Goal: Transaction & Acquisition: Purchase product/service

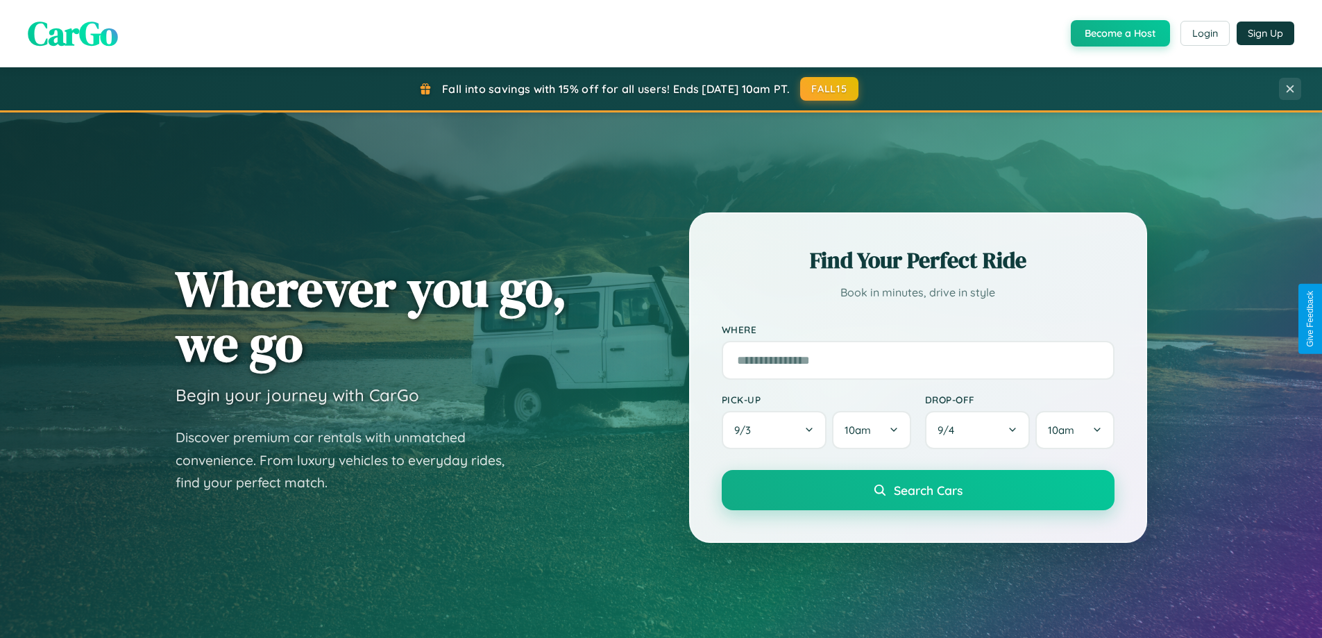
scroll to position [2671, 0]
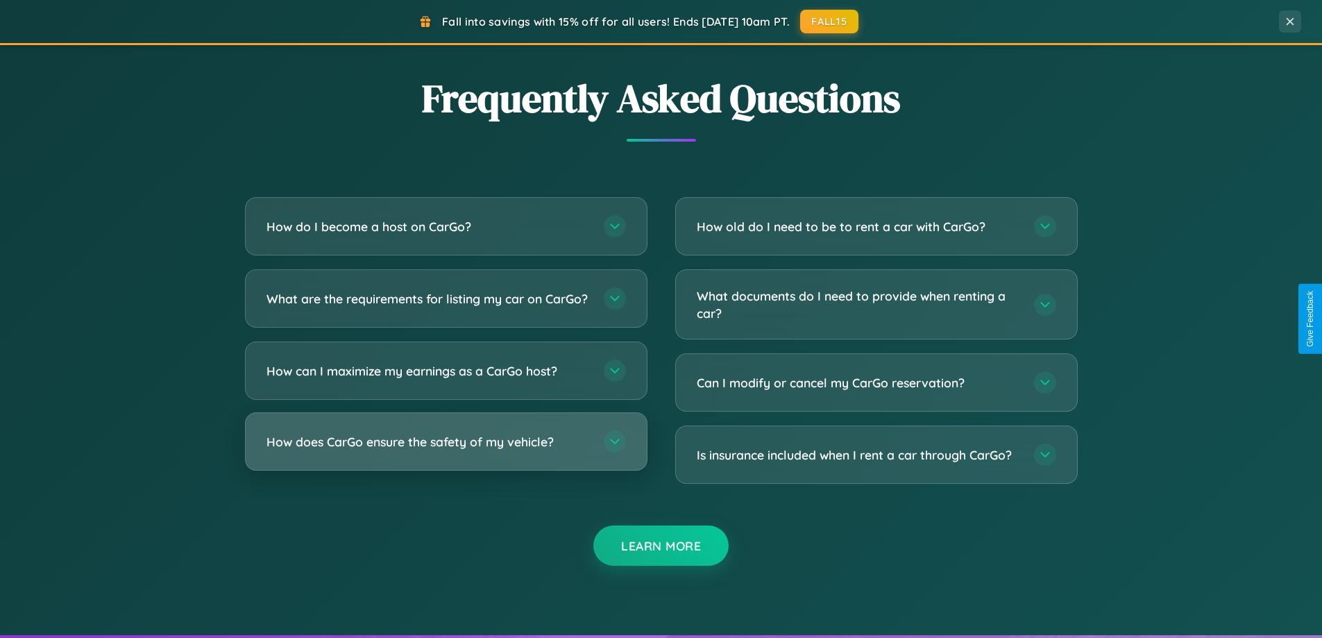
click at [446, 451] on h3 "How does CarGo ensure the safety of my vehicle?" at bounding box center [428, 441] width 323 height 17
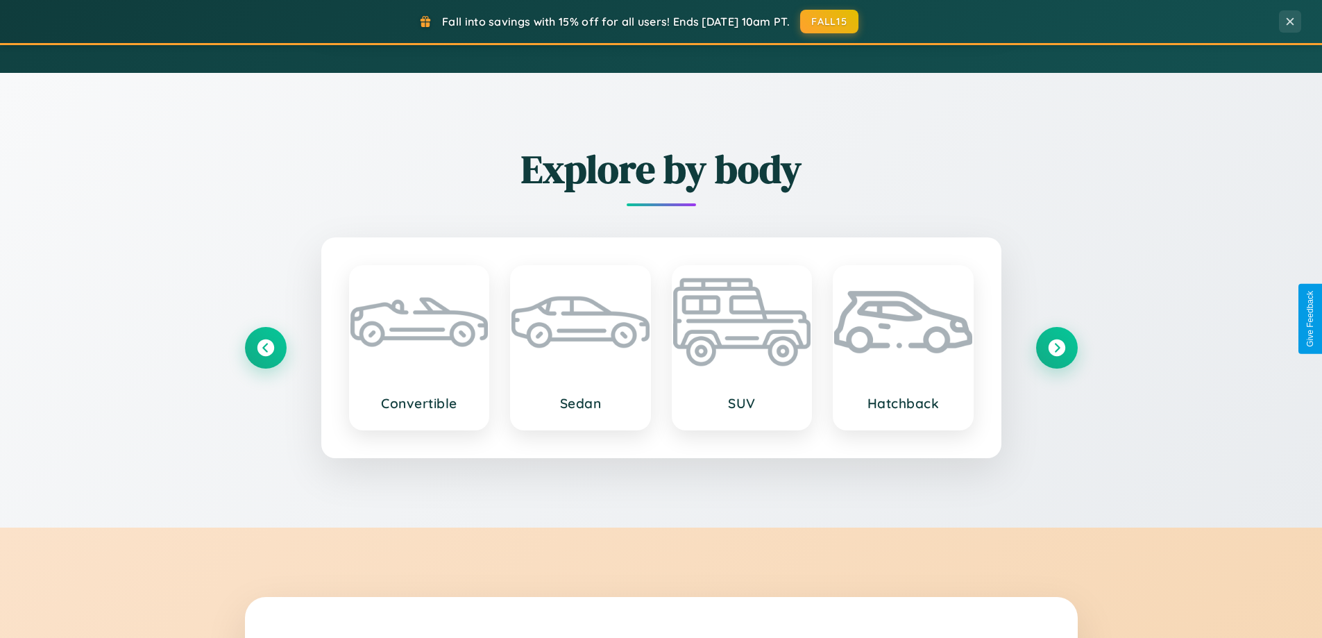
scroll to position [41, 0]
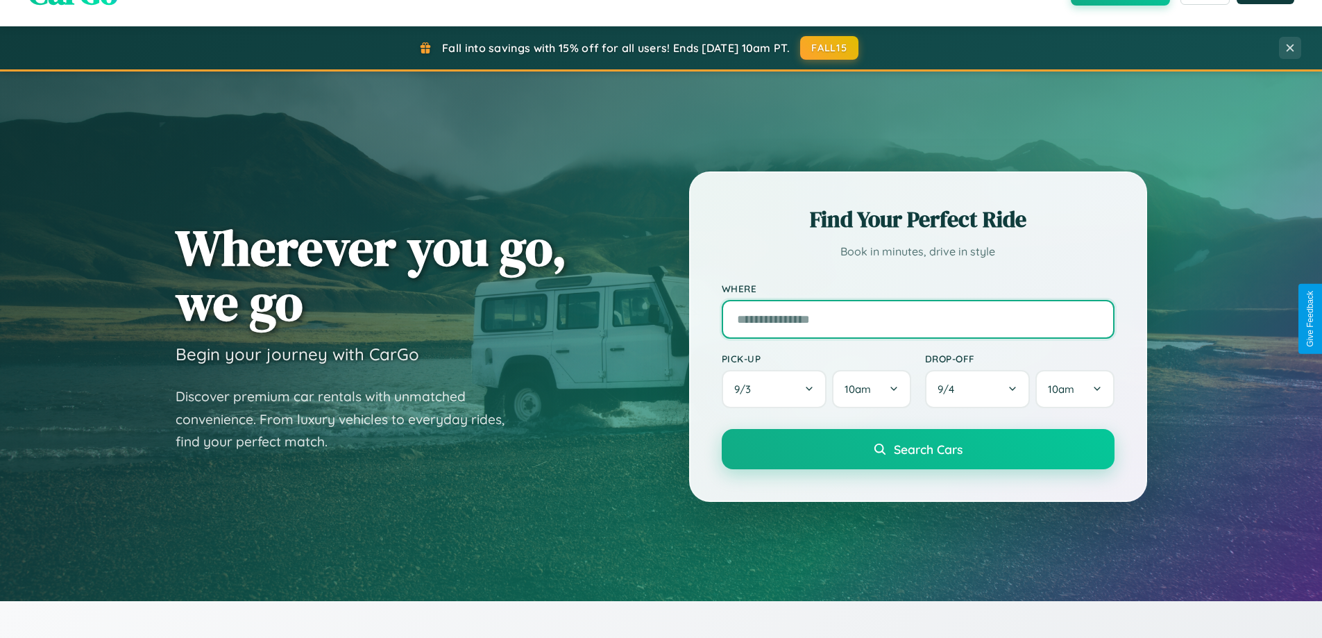
click at [918, 319] on input "text" at bounding box center [918, 319] width 393 height 39
type input "**********"
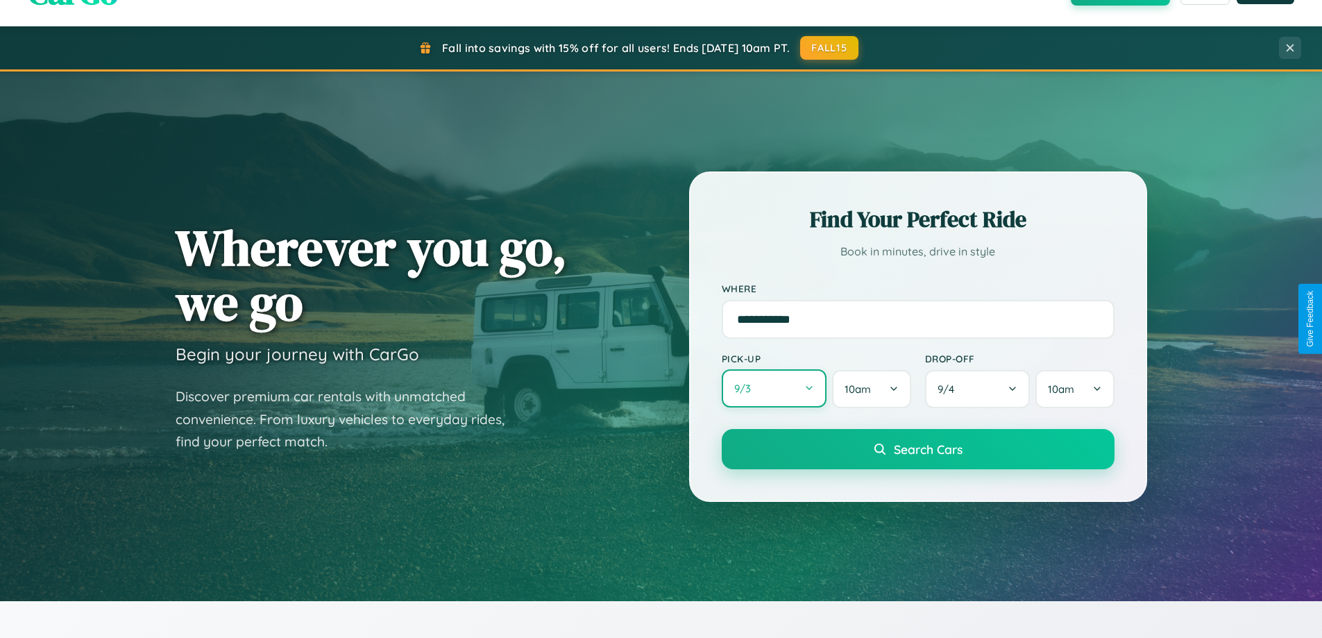
click at [774, 389] on button "9 / 3" at bounding box center [775, 388] width 106 height 38
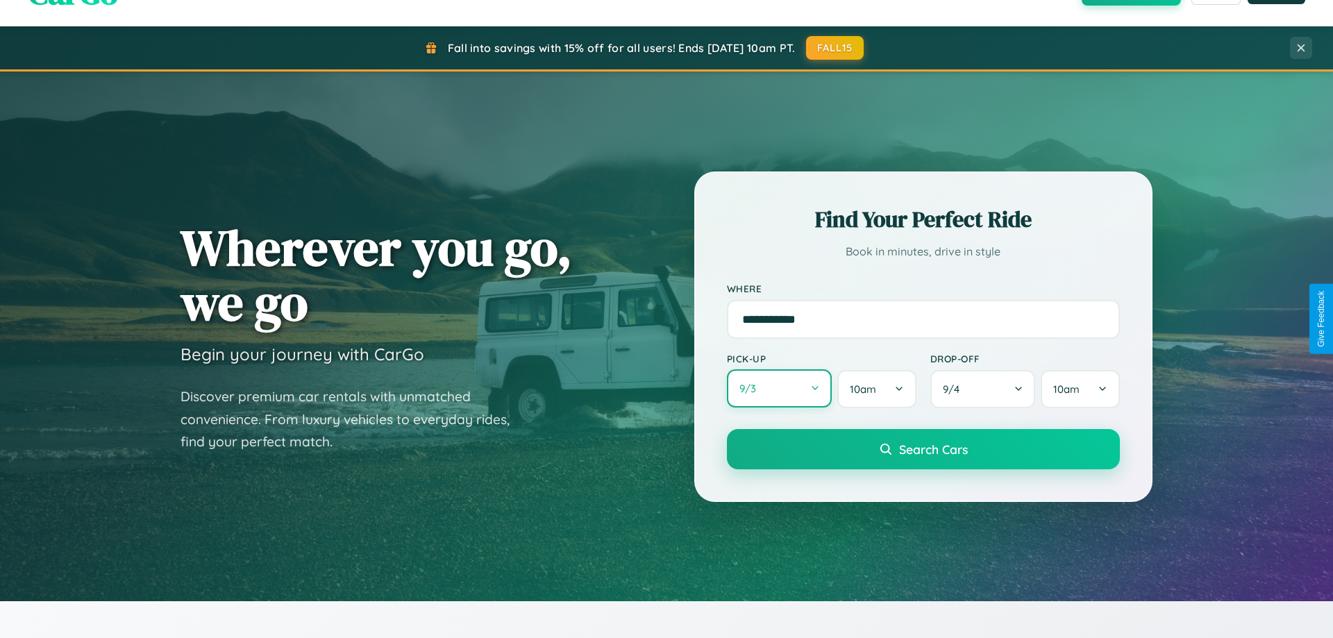
select select "*"
select select "****"
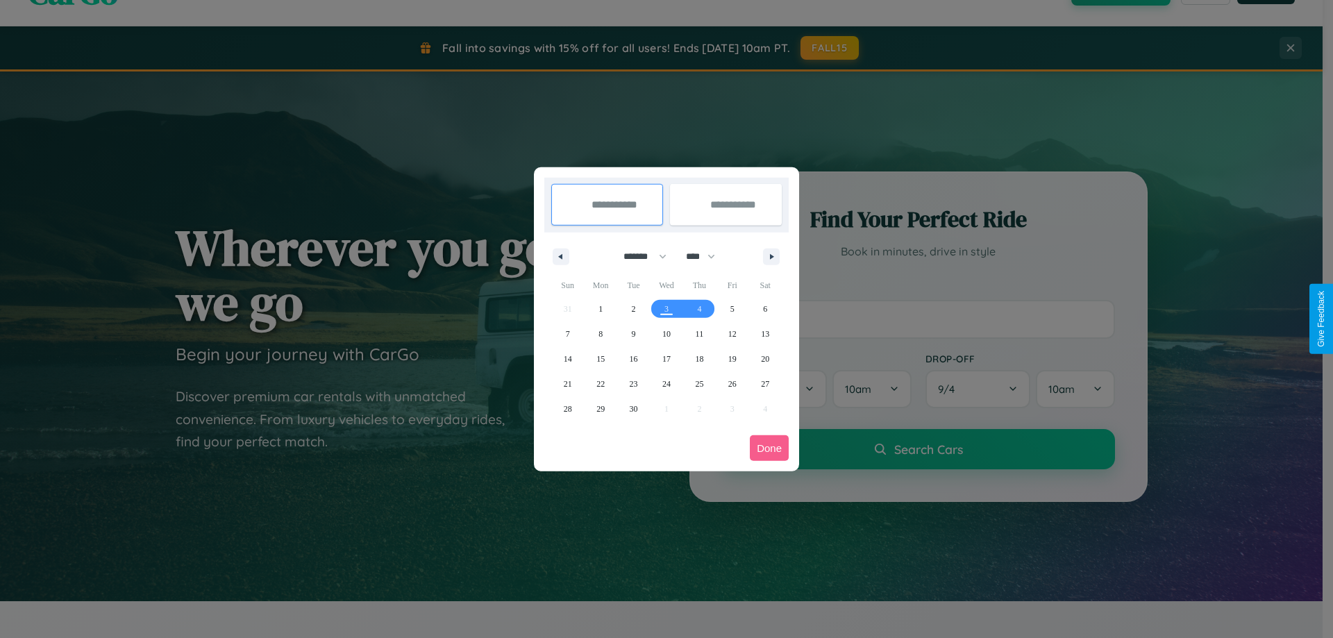
click at [639, 256] on select "******* ******** ***** ***** *** **** **** ****** ********* ******* ******** **…" at bounding box center [642, 256] width 59 height 23
select select "*"
drag, startPoint x: 707, startPoint y: 256, endPoint x: 666, endPoint y: 278, distance: 46.0
click at [707, 256] on select "**** **** **** **** **** **** **** **** **** **** **** **** **** **** **** ****…" at bounding box center [700, 256] width 42 height 23
select select "****"
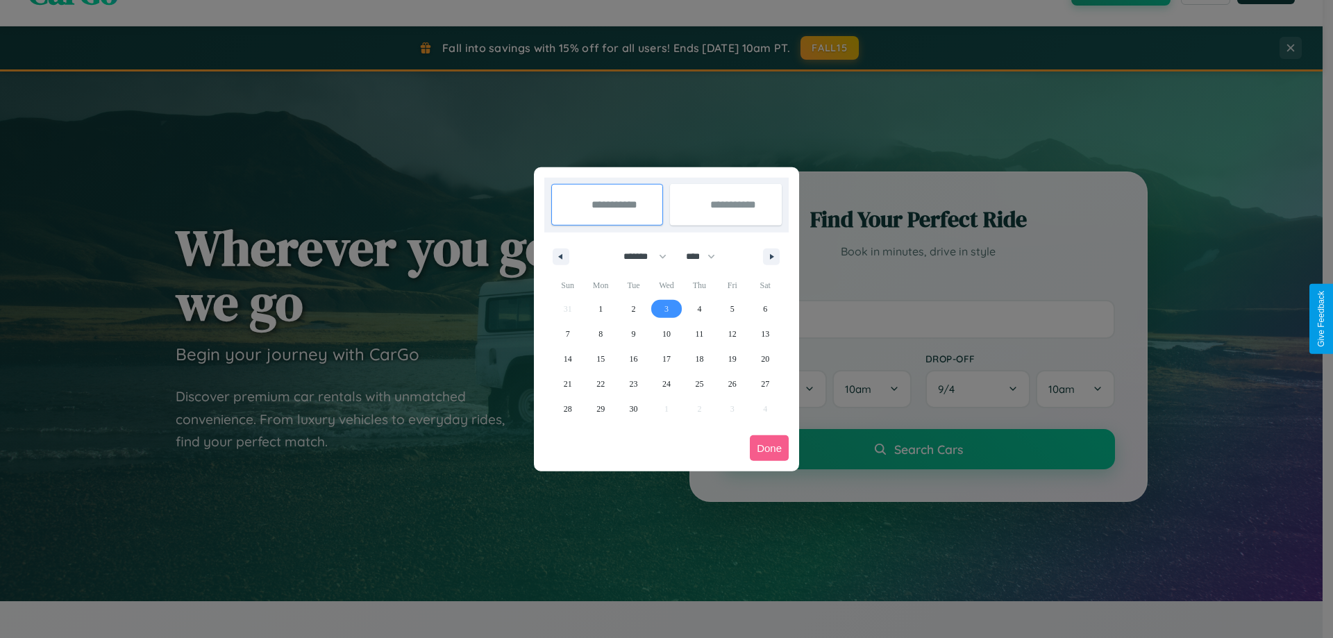
click at [666, 308] on span "3" at bounding box center [666, 308] width 4 height 25
type input "**********"
click at [699, 308] on span "4" at bounding box center [699, 308] width 4 height 25
type input "**********"
click at [769, 448] on button "Done" at bounding box center [769, 448] width 39 height 26
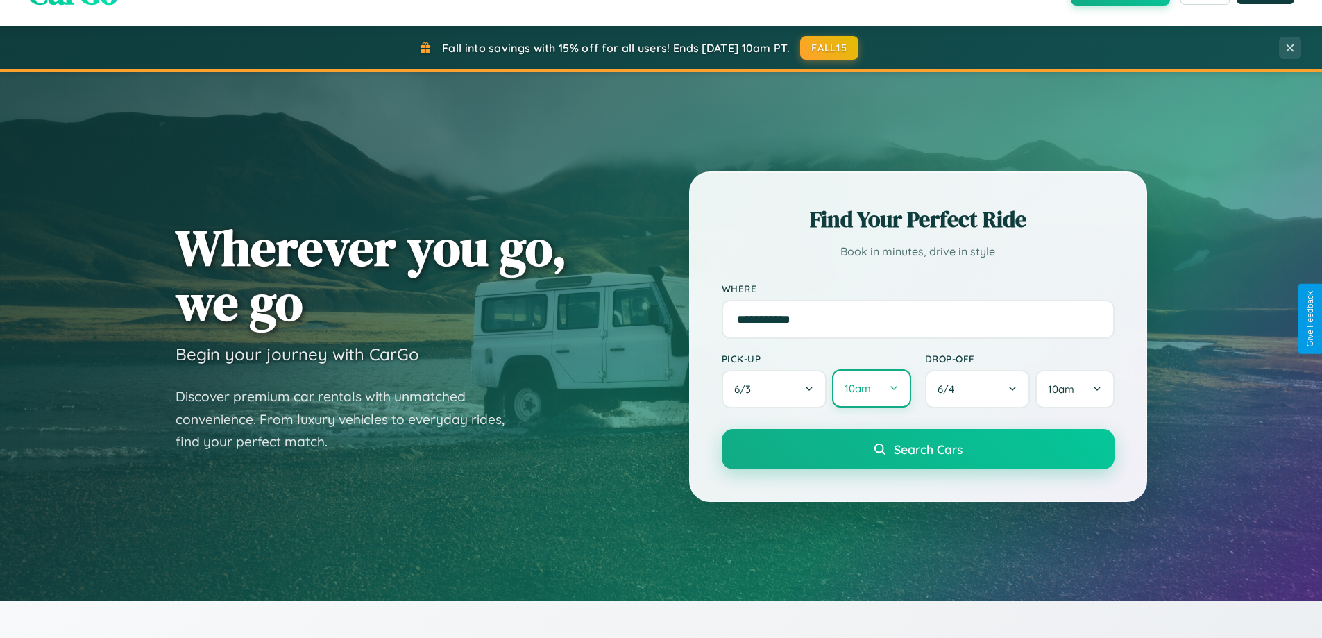
click at [871, 389] on button "10am" at bounding box center [871, 388] width 78 height 38
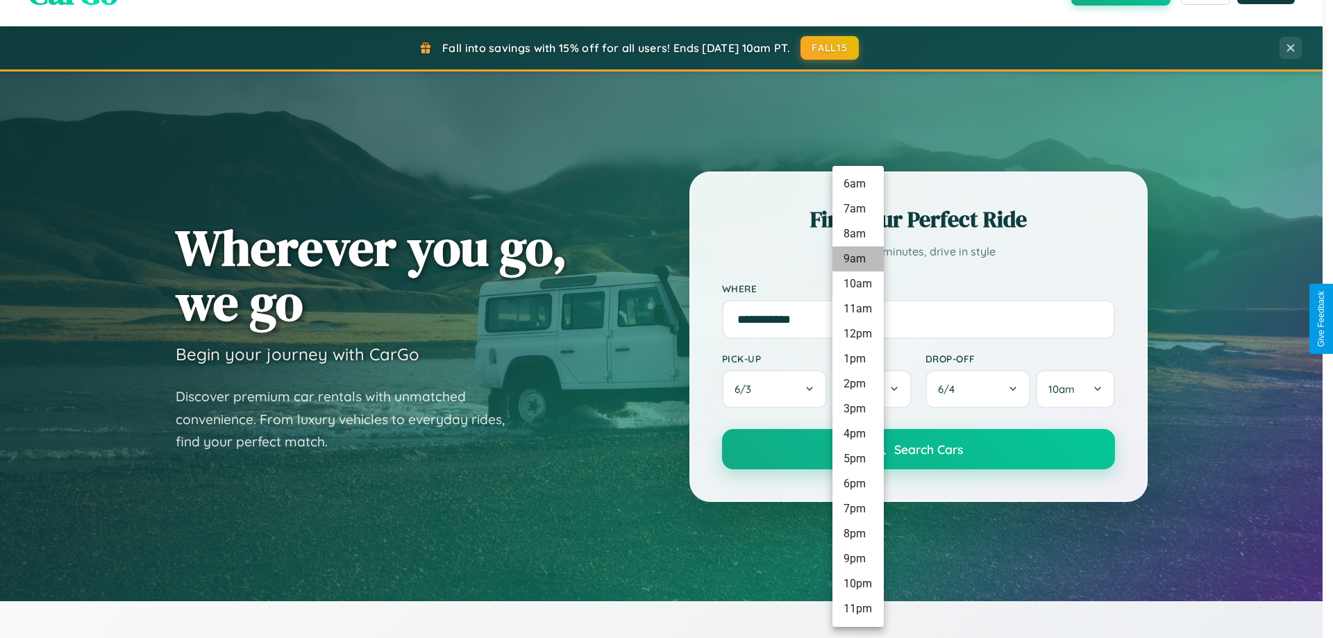
click at [857, 259] on li "9am" at bounding box center [857, 258] width 51 height 25
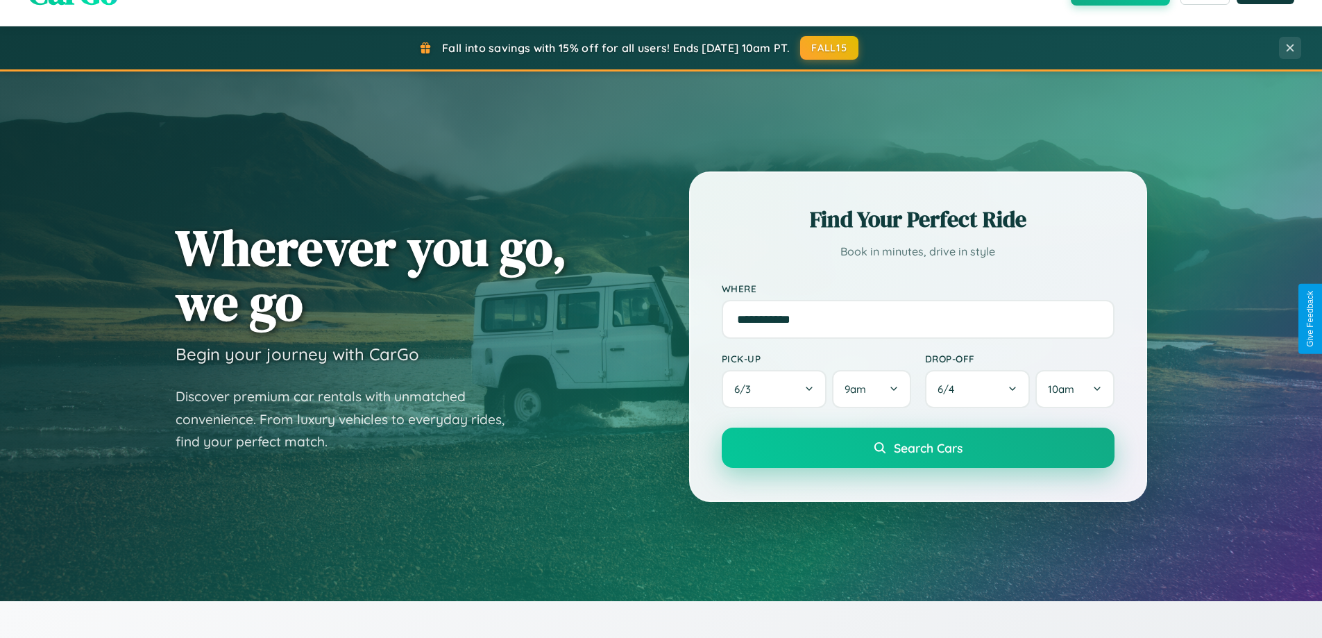
click at [918, 448] on span "Search Cars" at bounding box center [928, 447] width 69 height 15
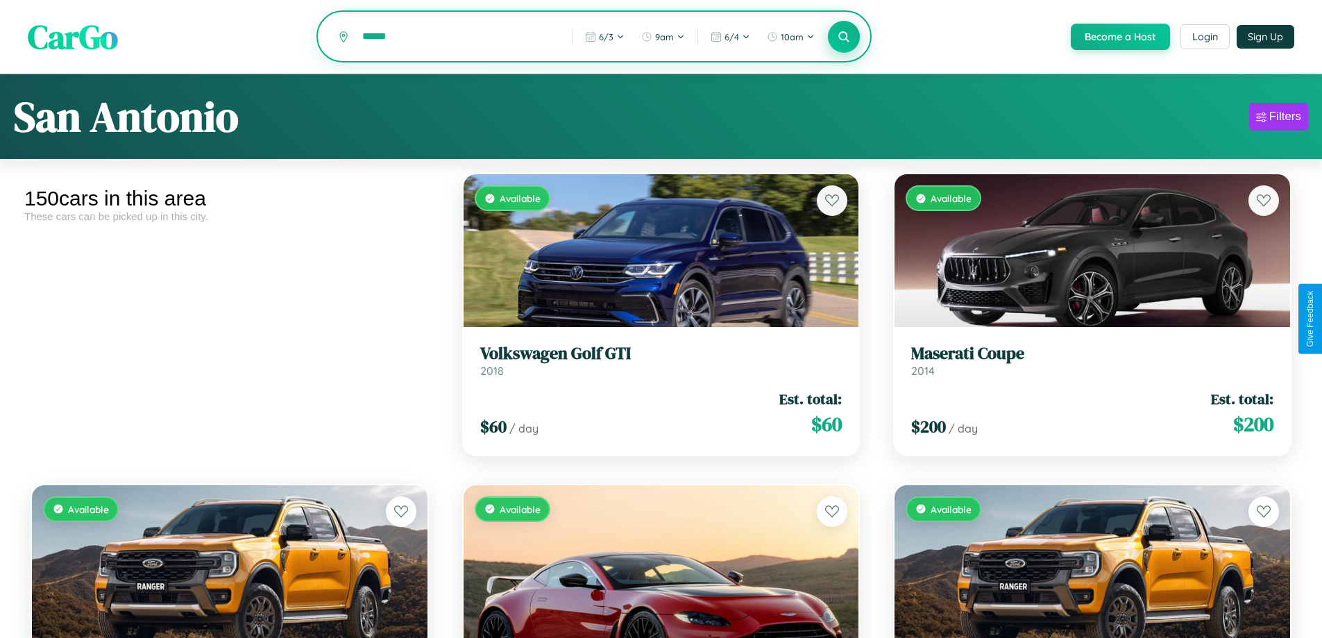
type input "******"
click at [843, 37] on icon at bounding box center [844, 36] width 13 height 13
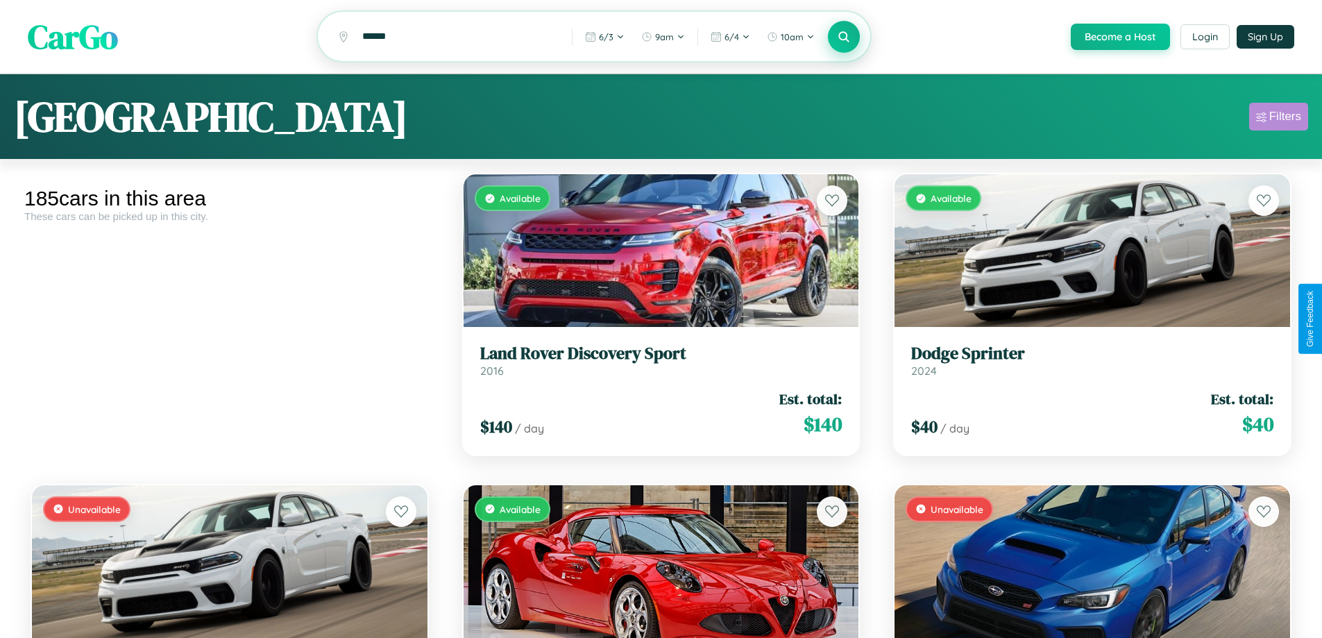
click at [1279, 119] on div "Filters" at bounding box center [1286, 117] width 32 height 14
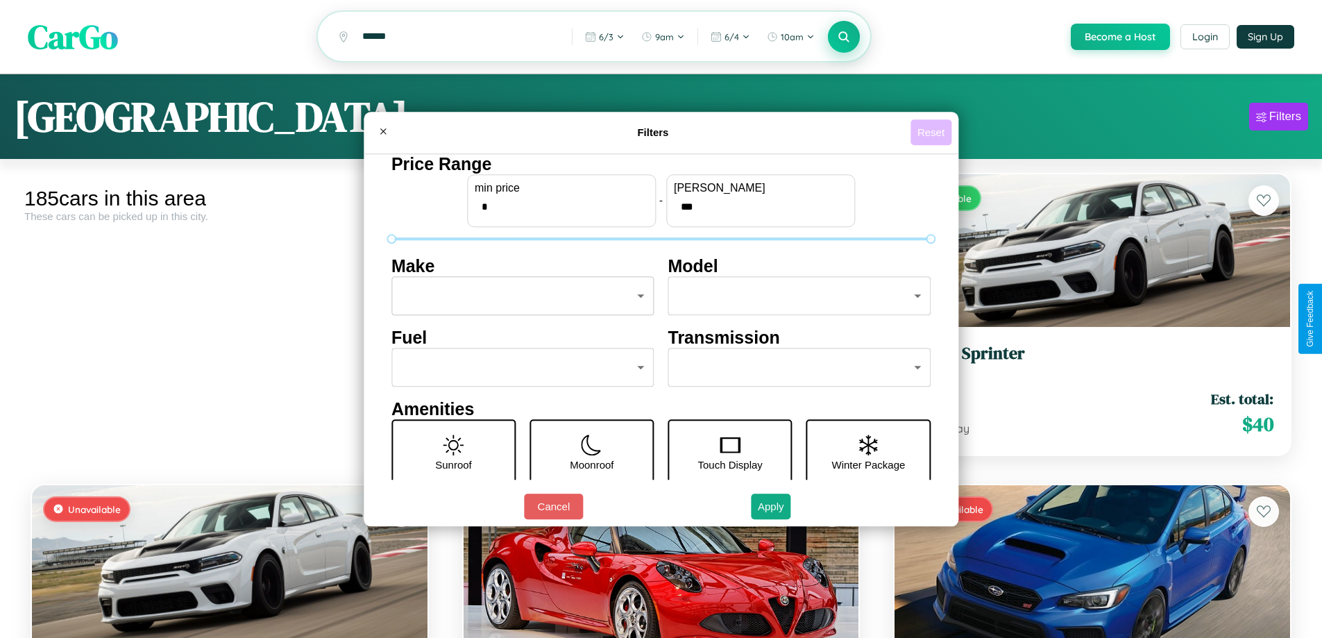
click at [933, 132] on button "Reset" at bounding box center [931, 132] width 41 height 26
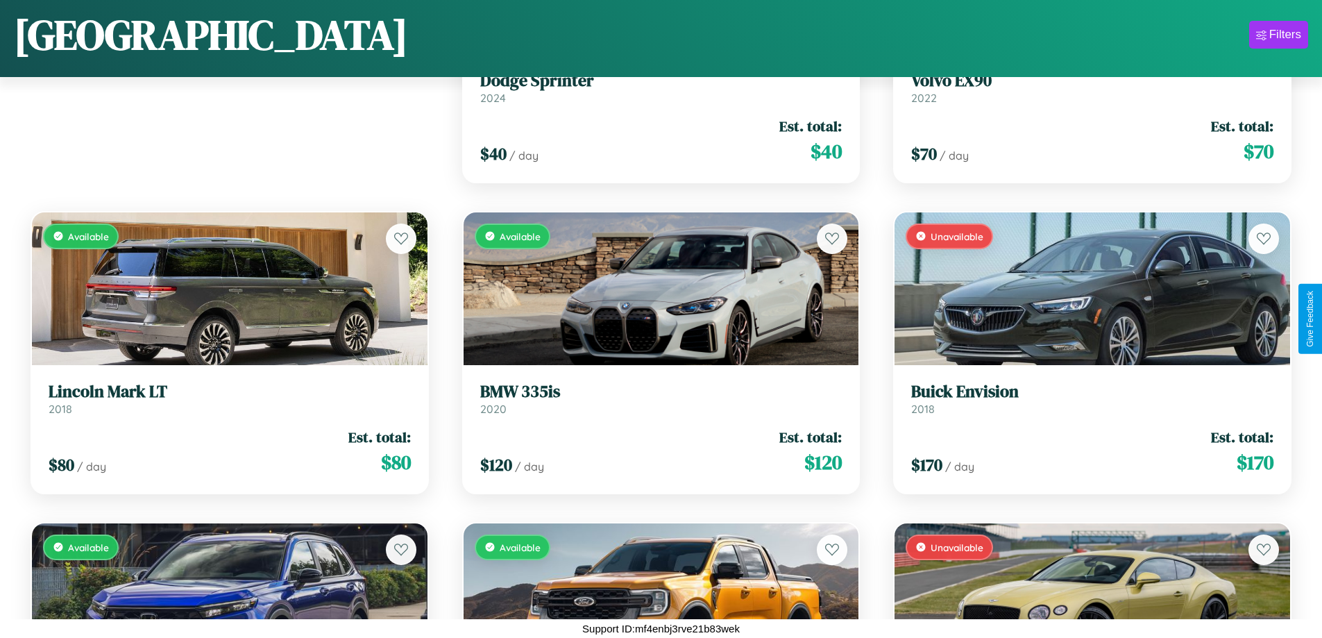
scroll to position [195, 0]
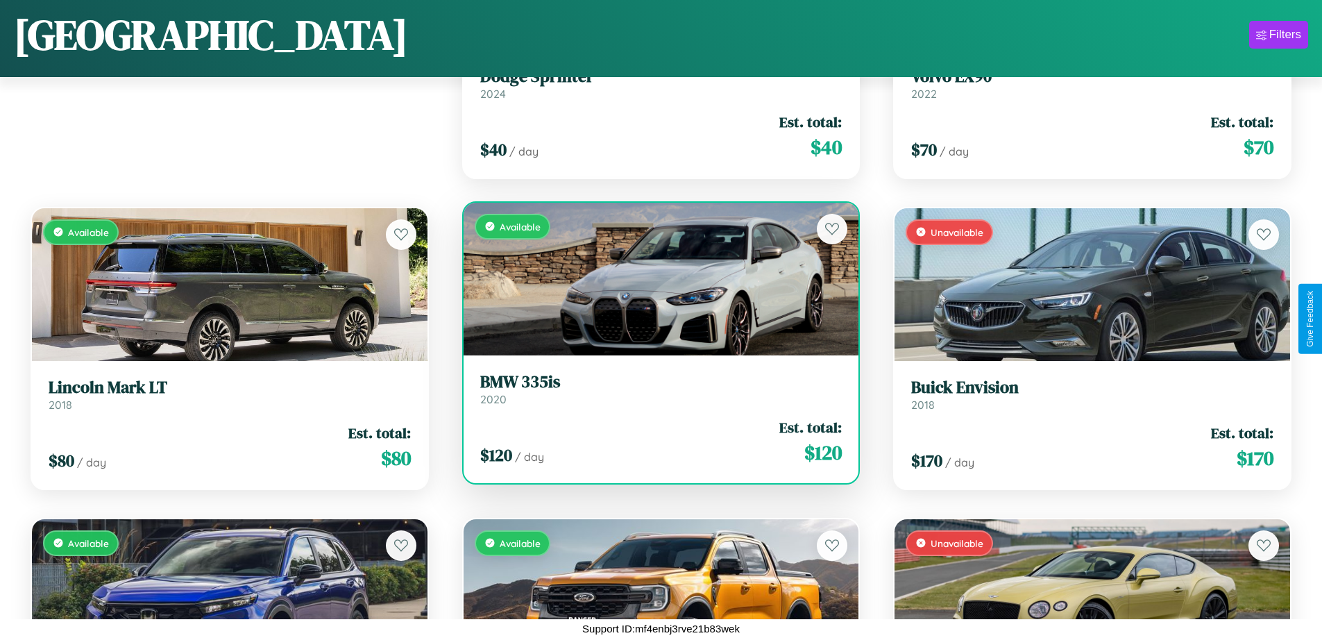
click at [655, 394] on link "BMW 335is 2020" at bounding box center [661, 389] width 362 height 34
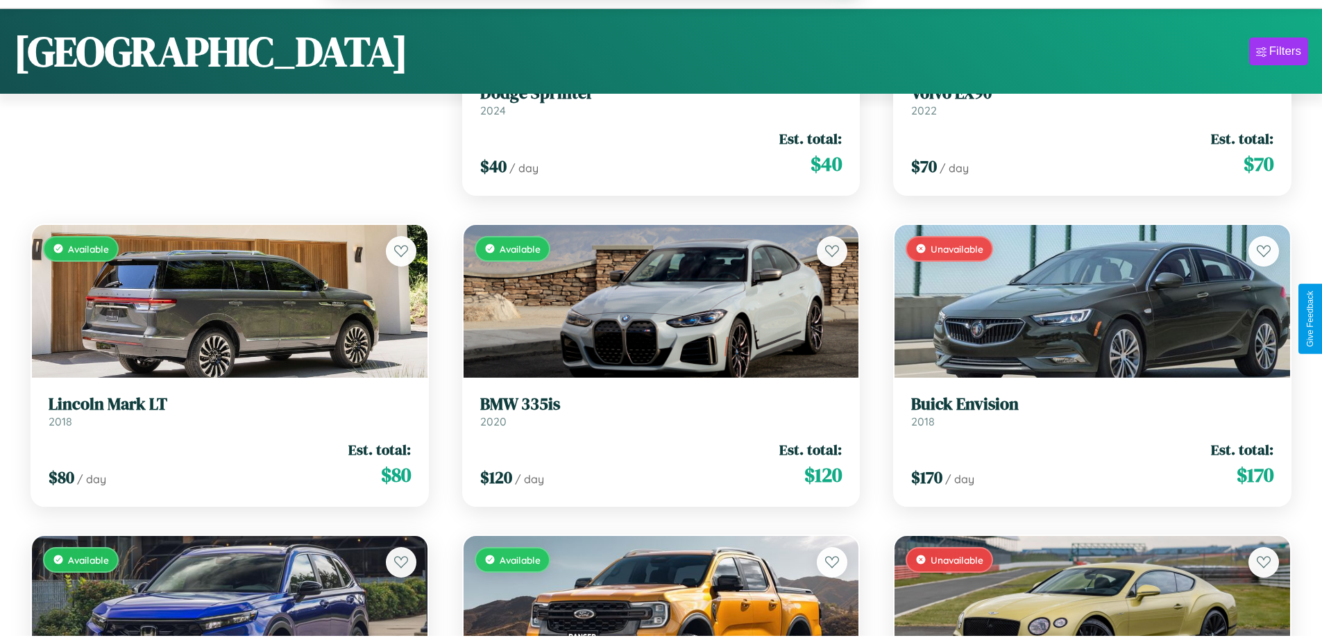
scroll to position [18077, 0]
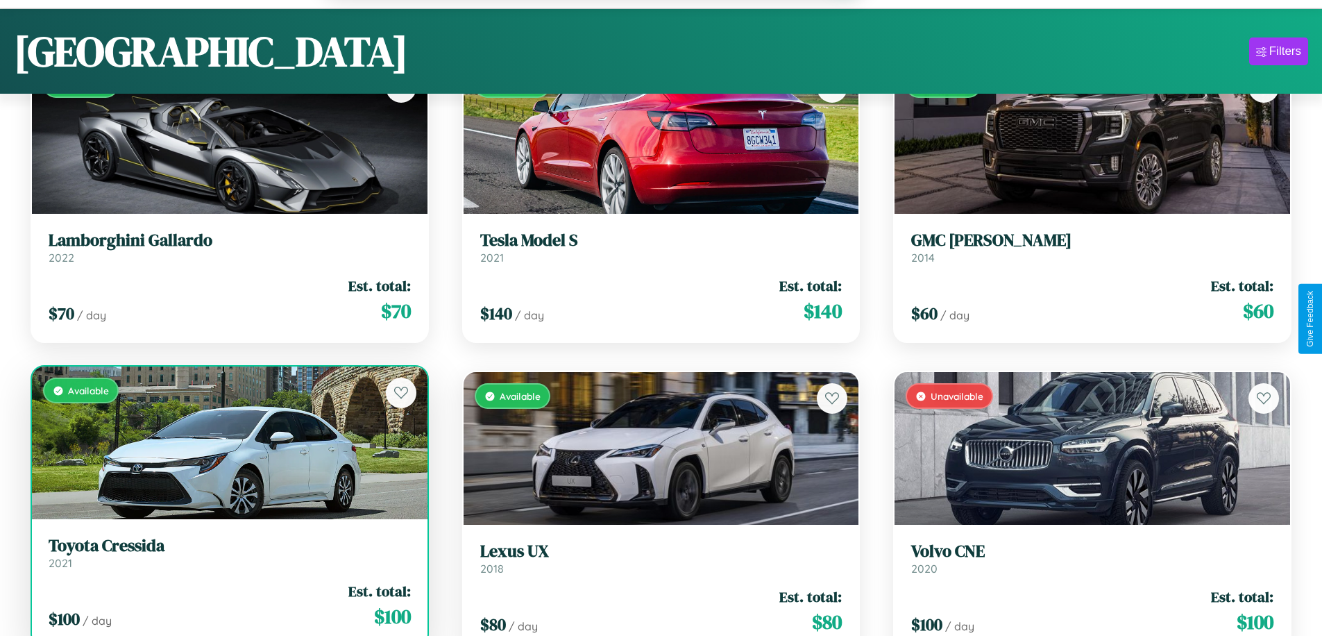
click at [228, 610] on div "$ 100 / day Est. total: $ 100" at bounding box center [230, 605] width 362 height 49
click at [228, 607] on div "$ 100 / day Est. total: $ 100" at bounding box center [230, 605] width 362 height 49
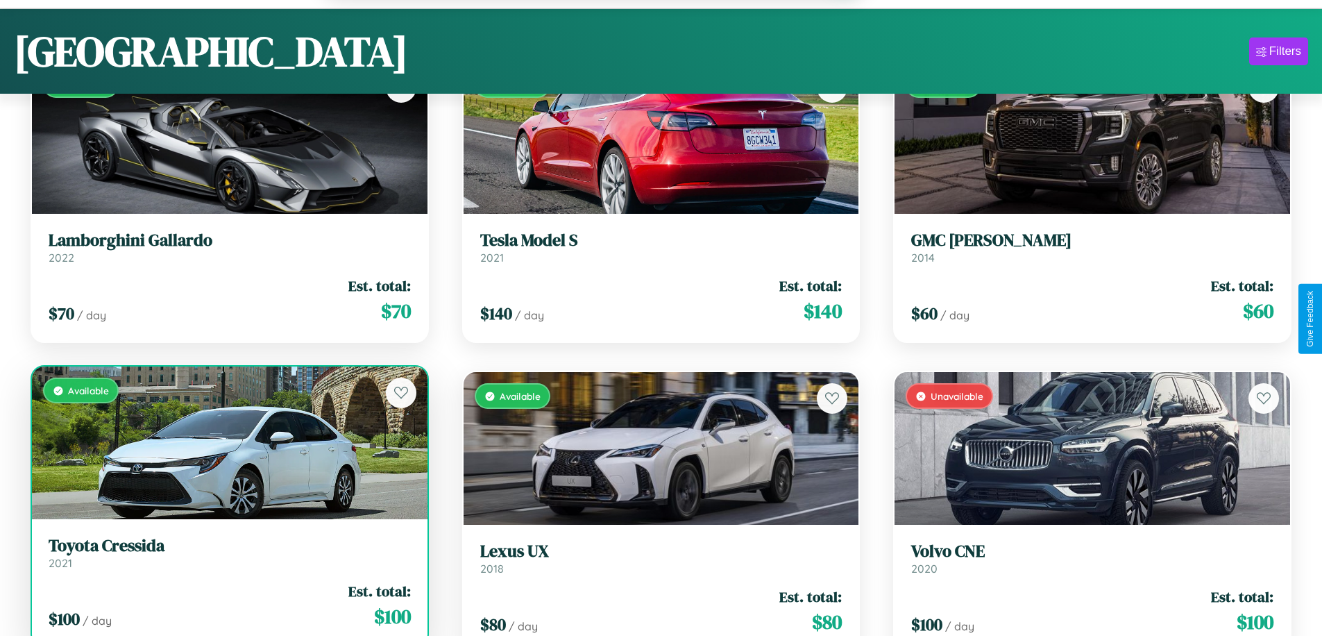
click at [228, 607] on div "$ 100 / day Est. total: $ 100" at bounding box center [230, 605] width 362 height 49
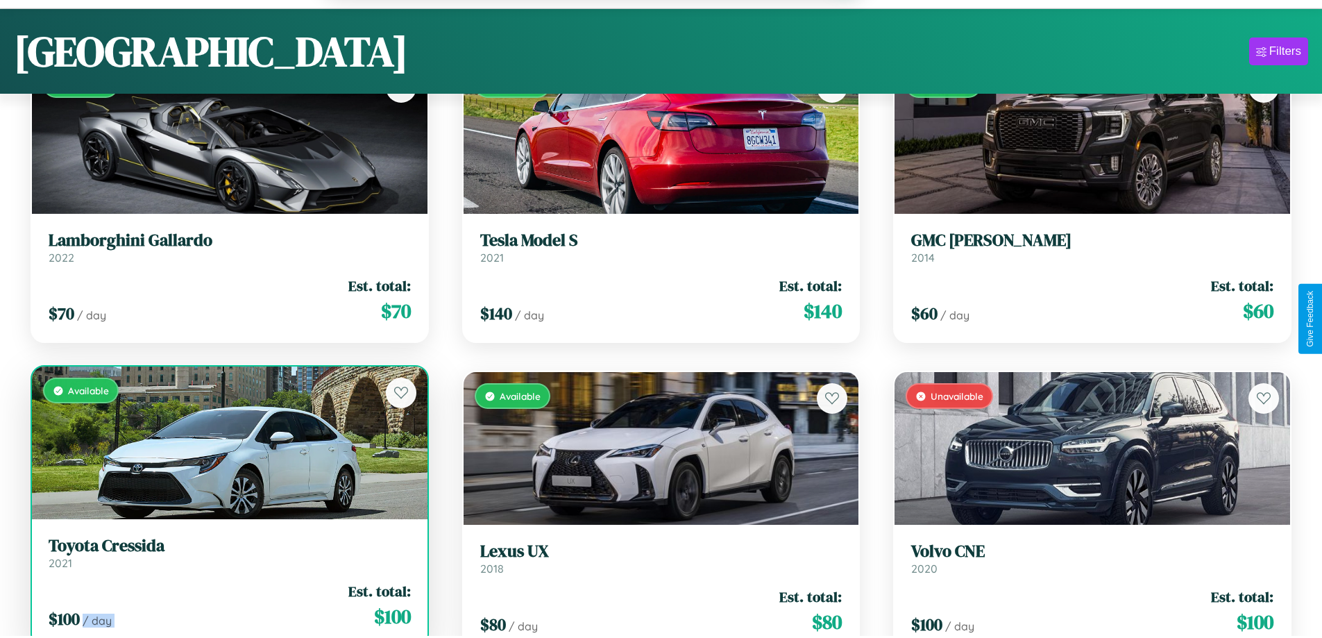
click at [228, 607] on div "$ 100 / day Est. total: $ 100" at bounding box center [230, 605] width 362 height 49
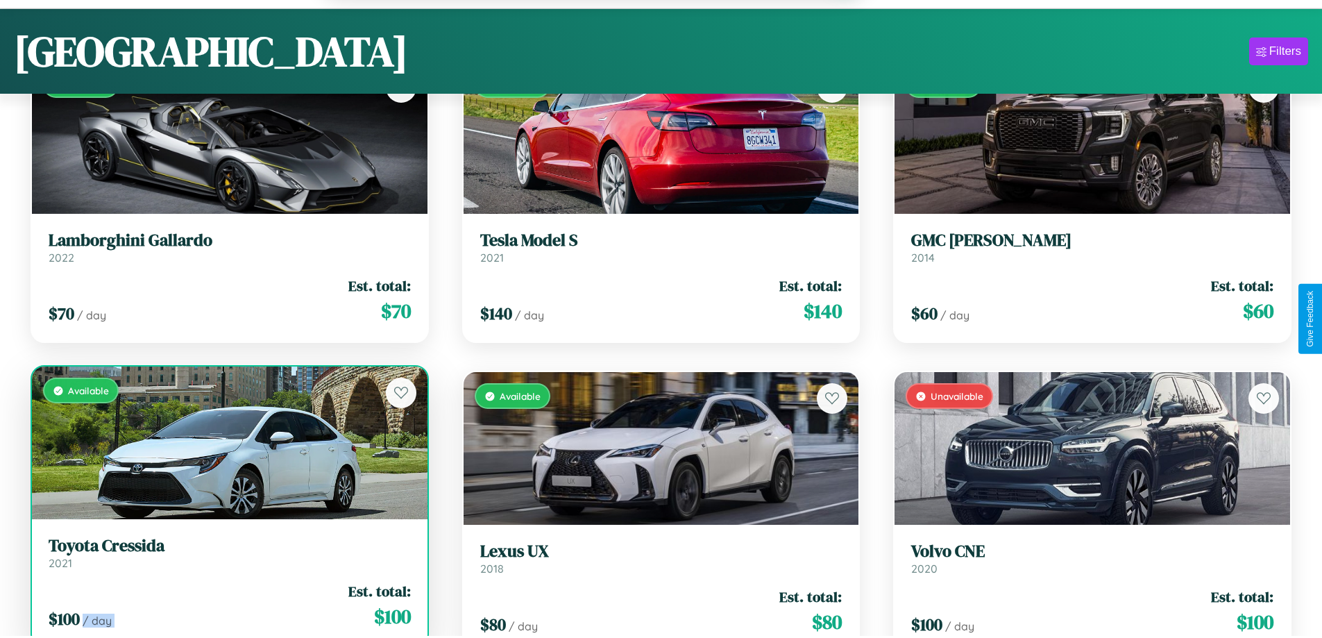
click at [228, 607] on div "$ 100 / day Est. total: $ 100" at bounding box center [230, 605] width 362 height 49
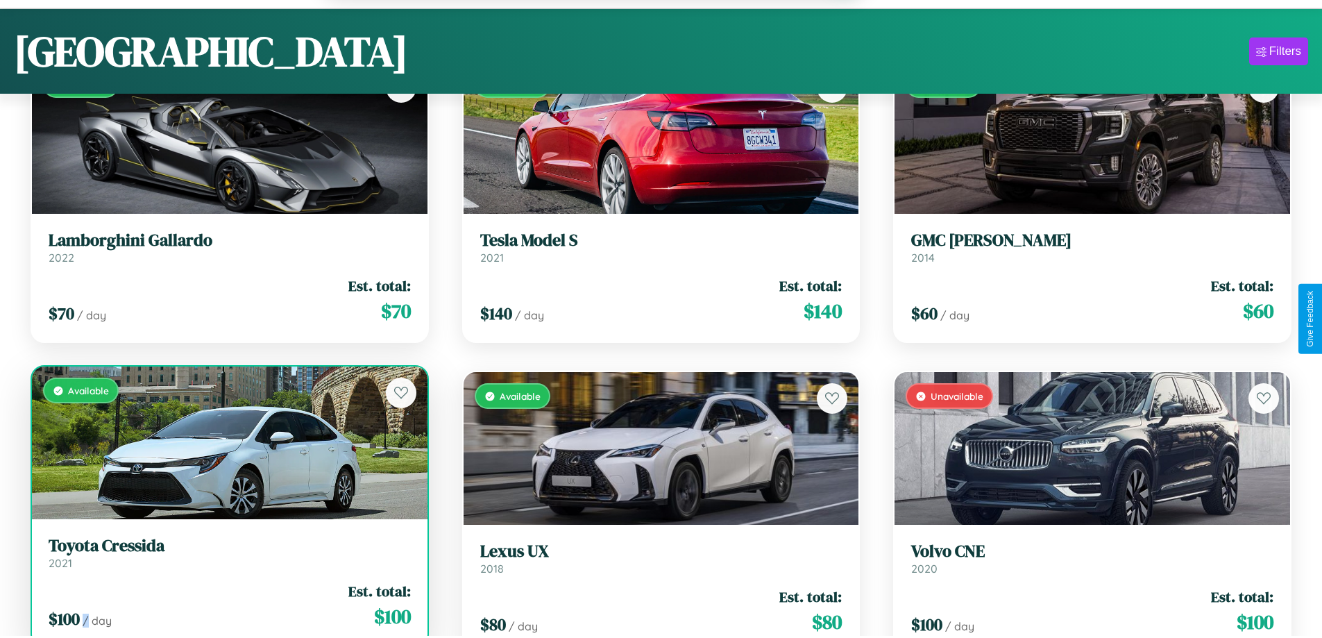
click at [228, 607] on div "$ 100 / day Est. total: $ 100" at bounding box center [230, 605] width 362 height 49
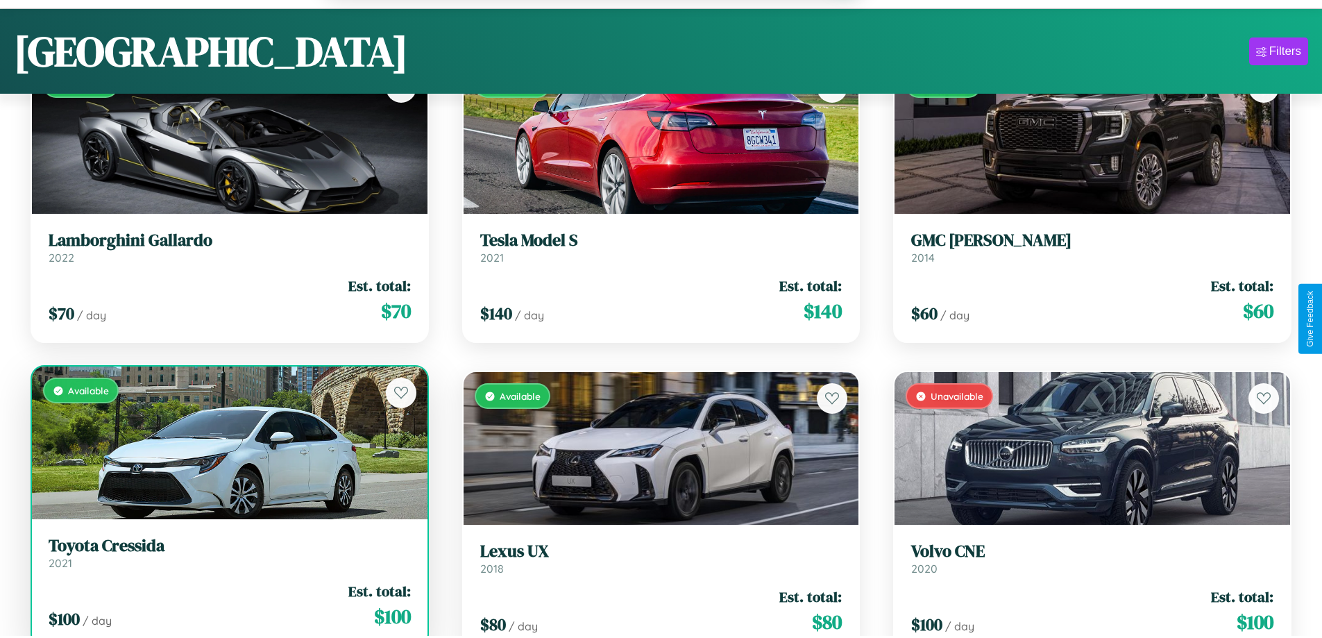
click at [228, 555] on h3 "Toyota Cressida" at bounding box center [230, 546] width 362 height 20
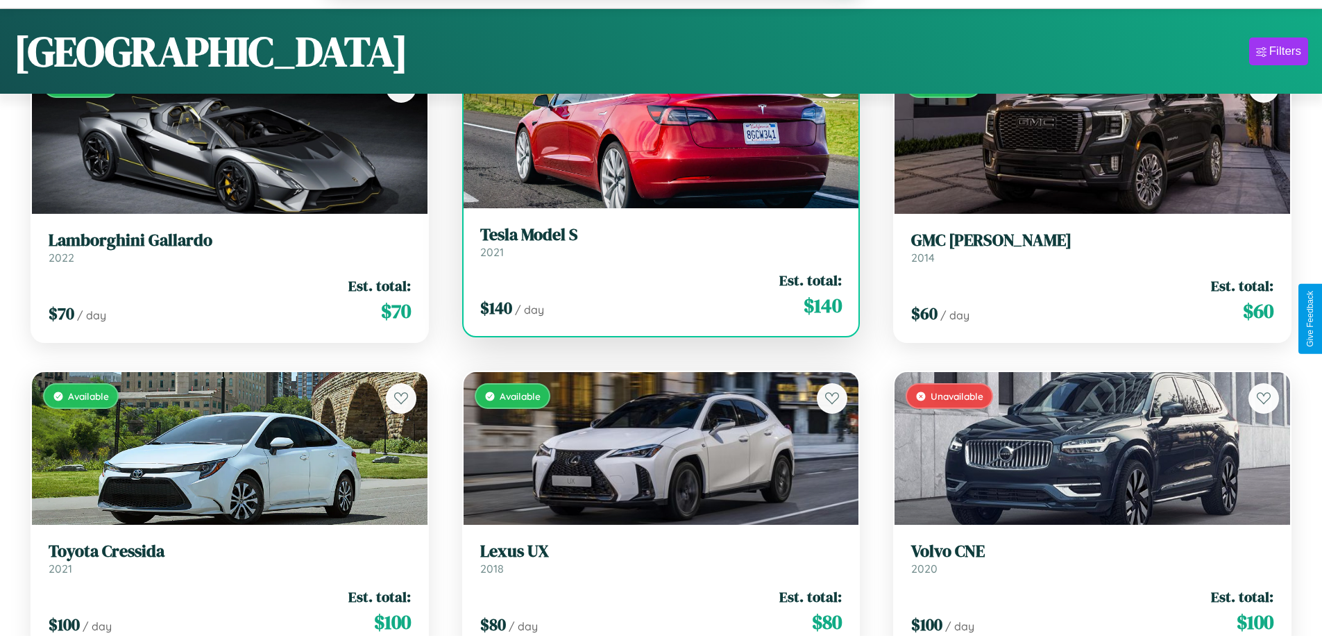
scroll to position [84, 0]
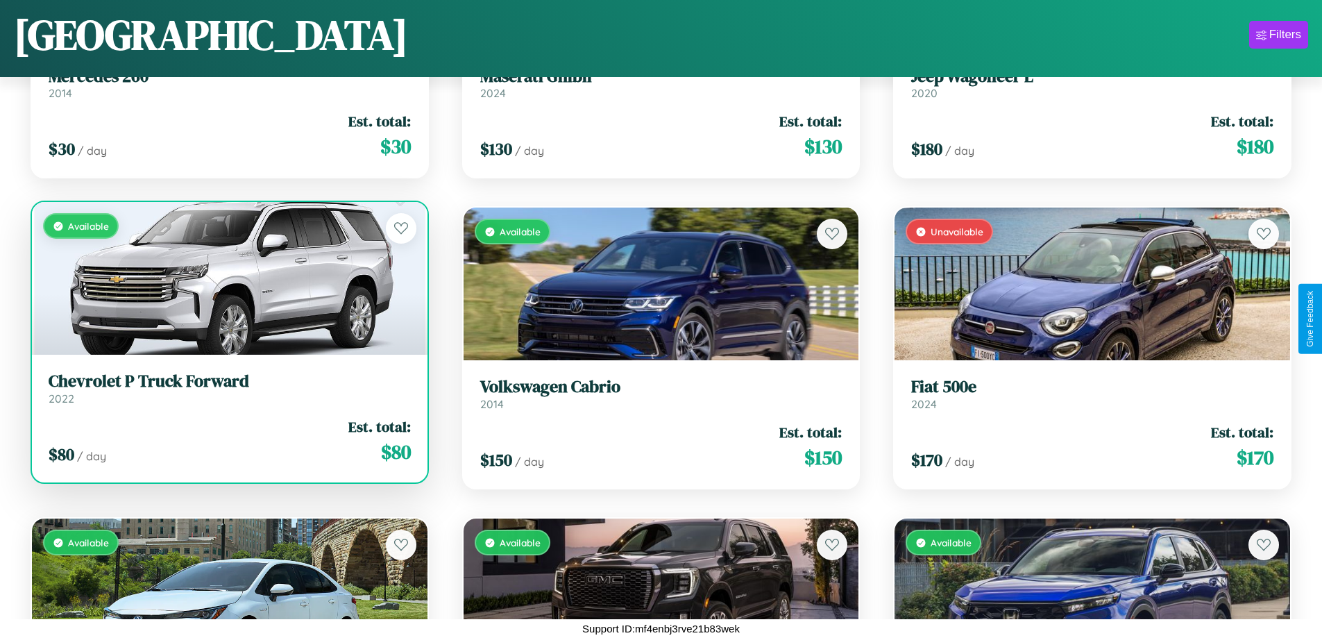
click at [228, 389] on h3 "Chevrolet P Truck Forward" at bounding box center [230, 381] width 362 height 20
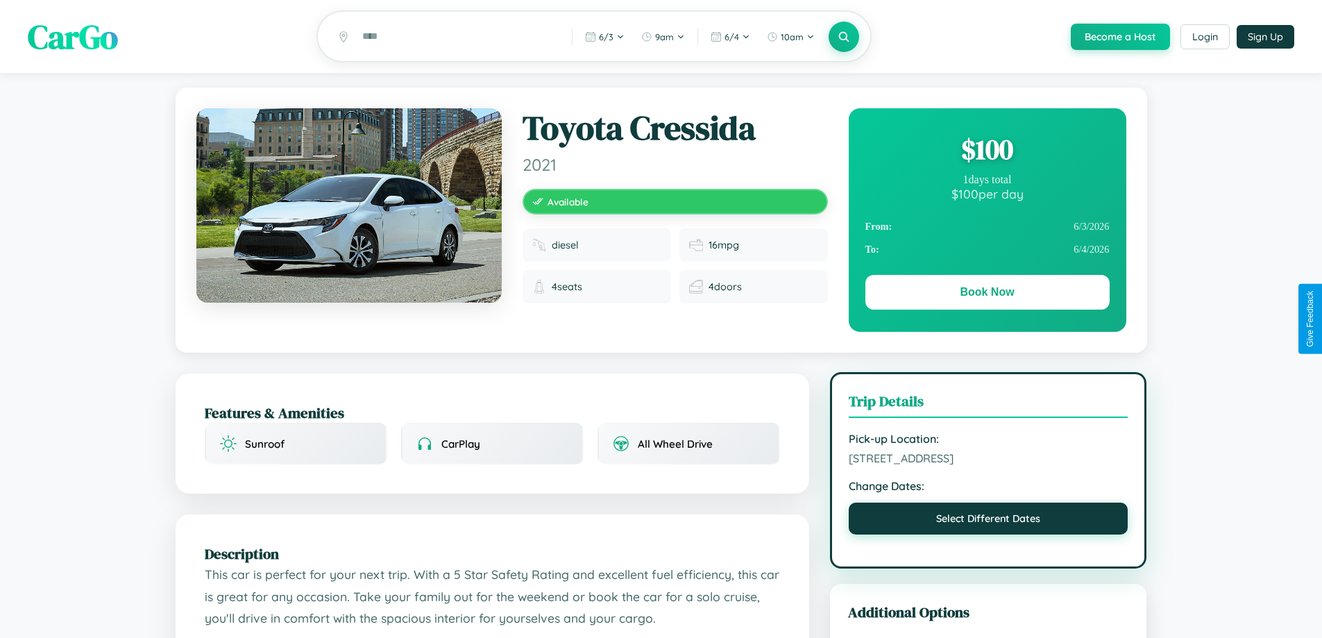
click at [988, 521] on button "Select Different Dates" at bounding box center [989, 519] width 280 height 32
select select "*"
select select "****"
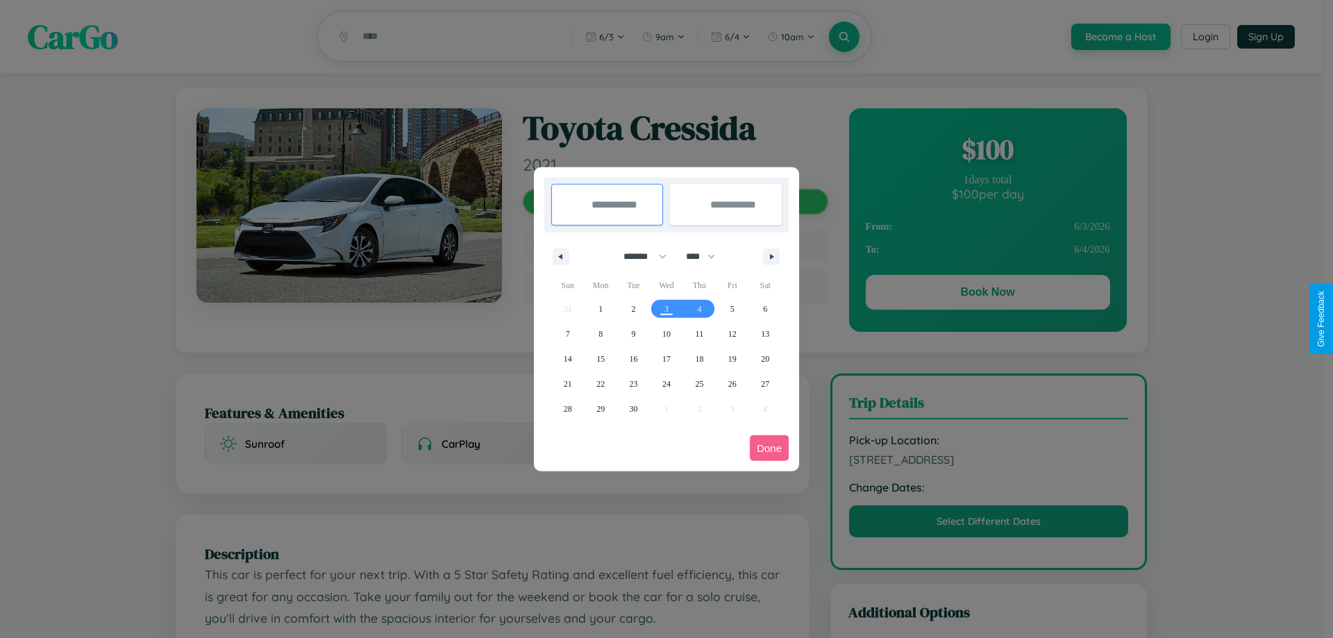
drag, startPoint x: 639, startPoint y: 256, endPoint x: 666, endPoint y: 278, distance: 35.6
click at [639, 256] on select "******* ******** ***** ***** *** **** **** ****** ********* ******* ******** **…" at bounding box center [642, 256] width 59 height 23
select select "**"
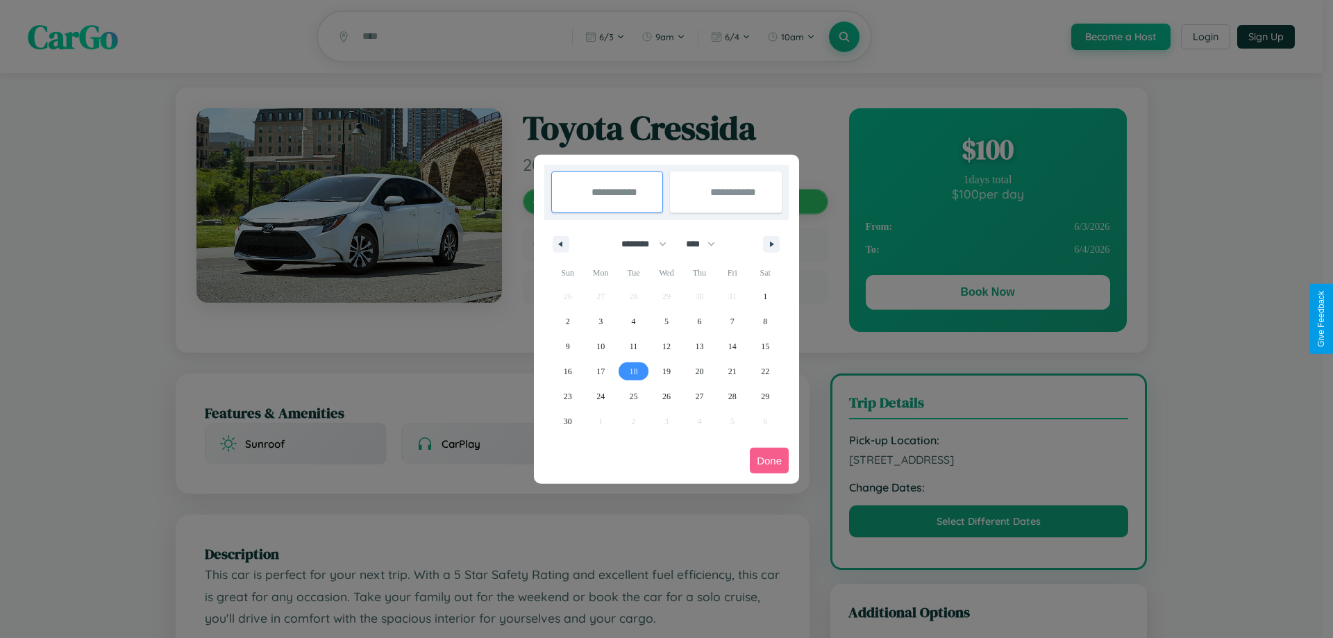
click at [633, 371] on span "18" at bounding box center [634, 371] width 8 height 25
type input "**********"
click at [732, 396] on span "28" at bounding box center [732, 396] width 8 height 25
type input "**********"
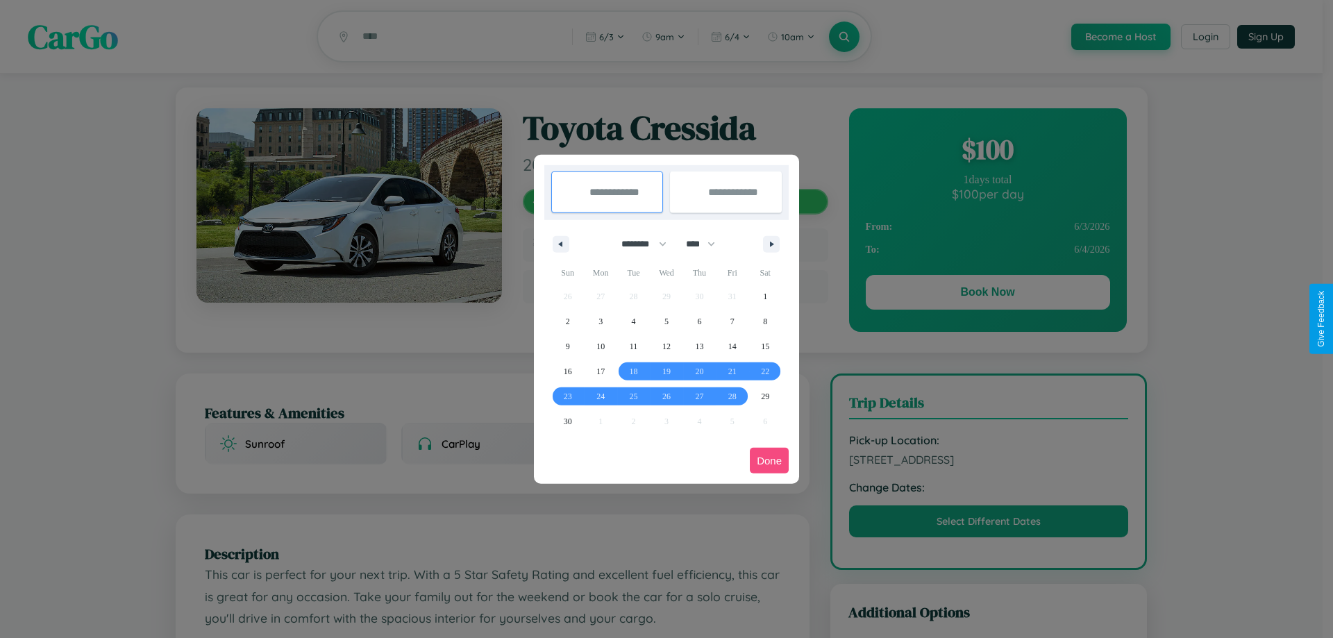
click at [769, 460] on button "Done" at bounding box center [769, 461] width 39 height 26
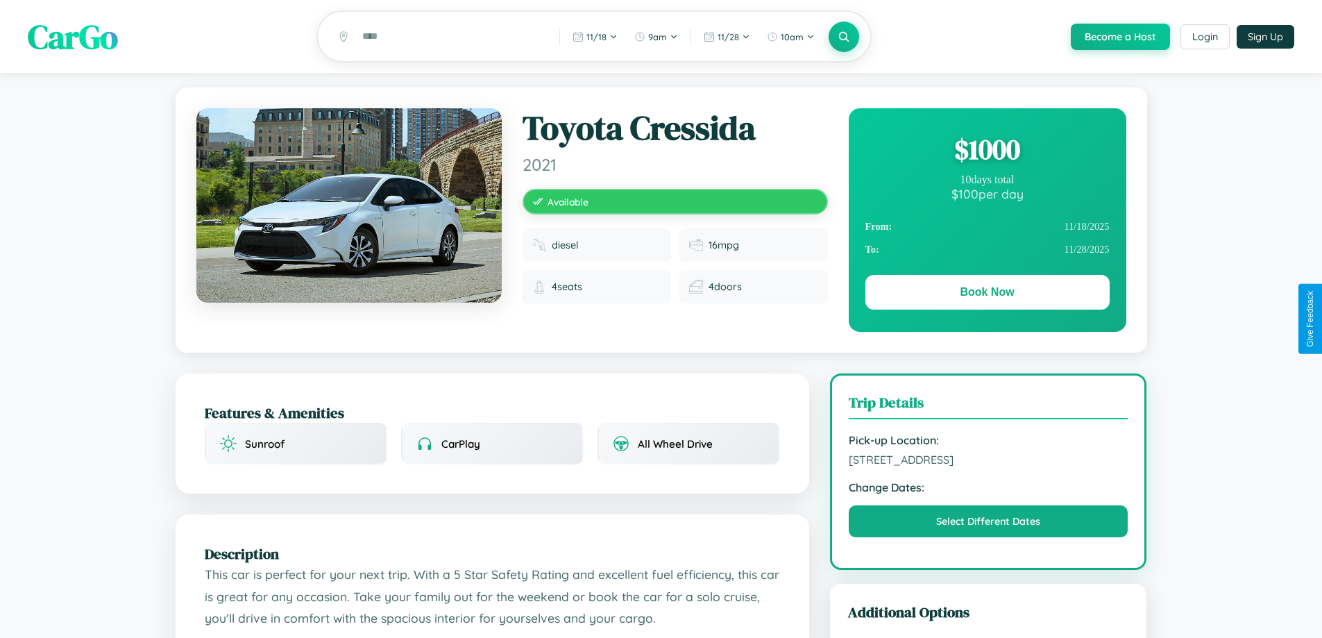
scroll to position [143, 0]
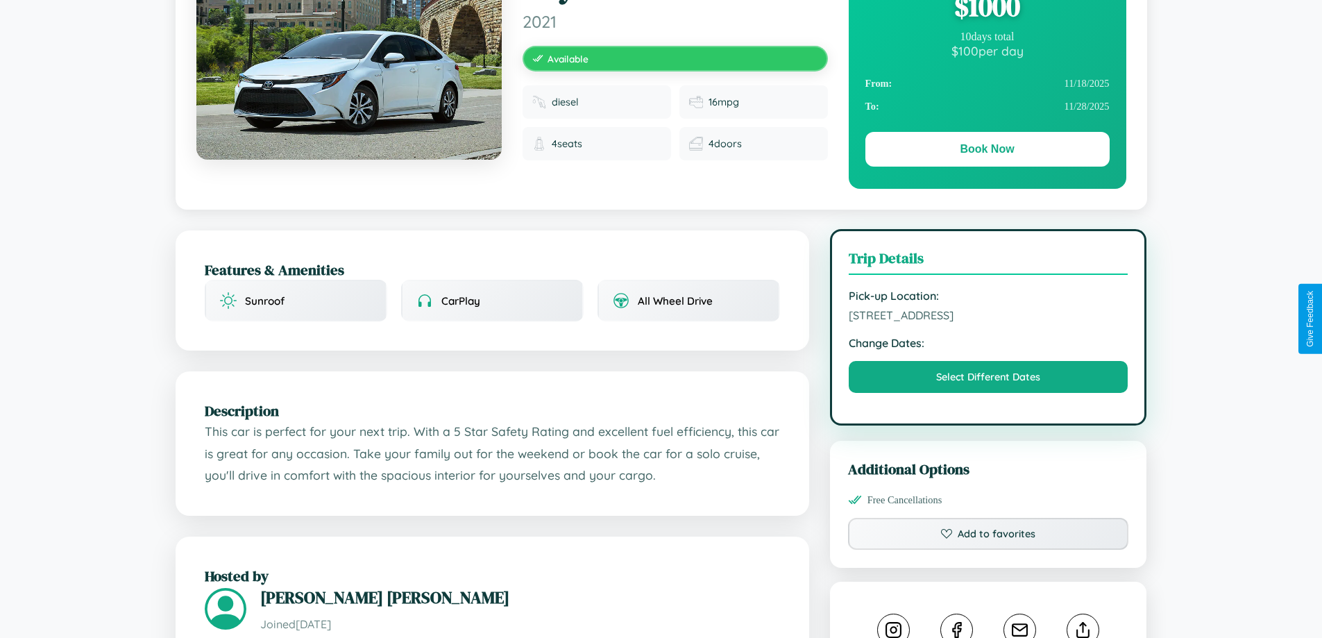
click at [988, 317] on span "4068 Maple Street London United Kingdom 77040" at bounding box center [989, 315] width 280 height 14
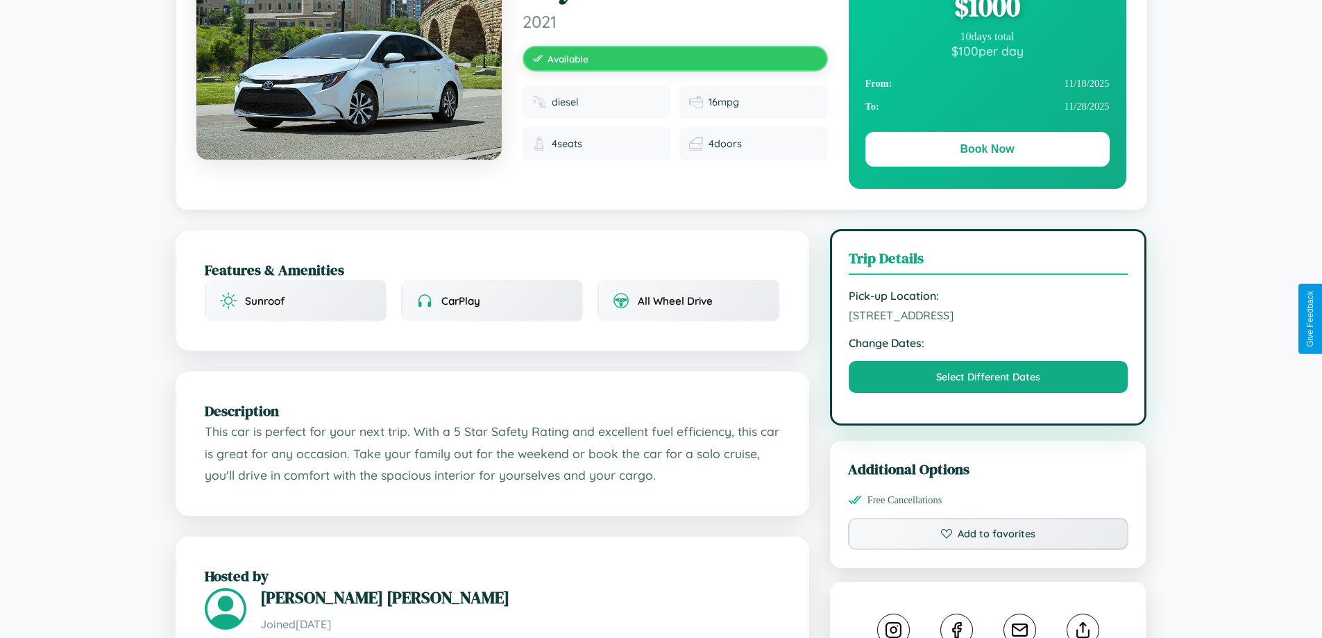
click at [988, 317] on span "4068 Maple Street London United Kingdom 77040" at bounding box center [989, 315] width 280 height 14
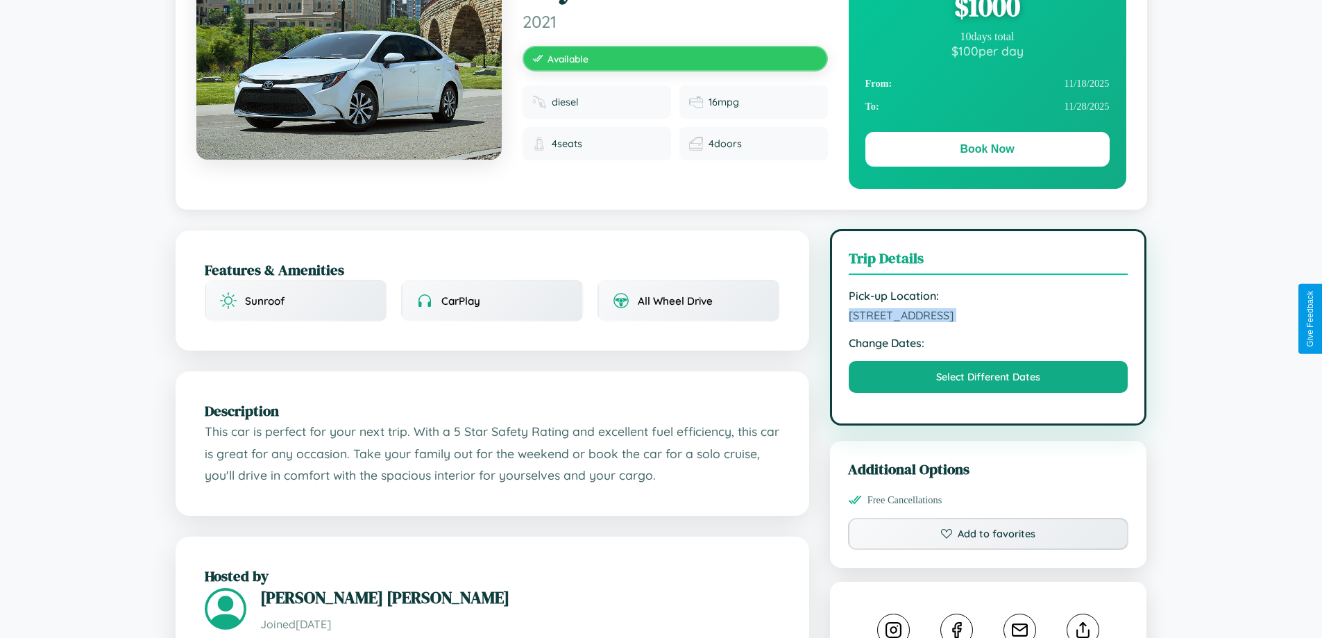
click at [988, 317] on span "4068 Maple Street London United Kingdom 77040" at bounding box center [989, 315] width 280 height 14
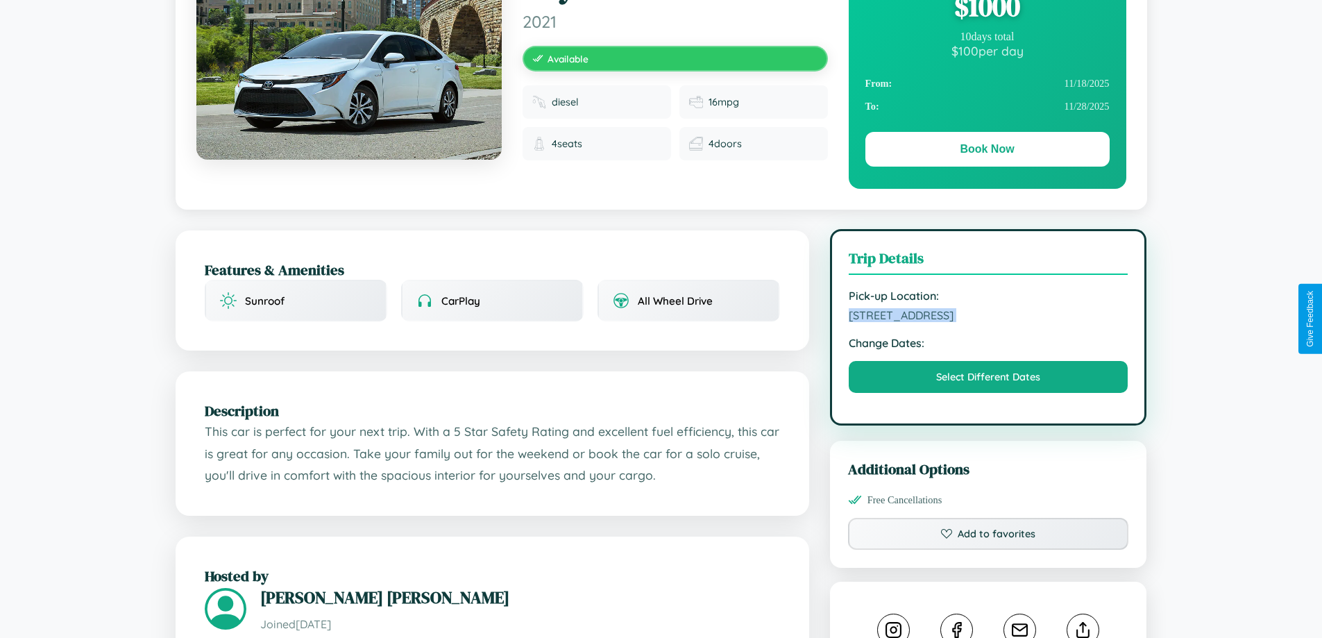
click at [988, 317] on span "4068 Maple Street London United Kingdom 77040" at bounding box center [989, 315] width 280 height 14
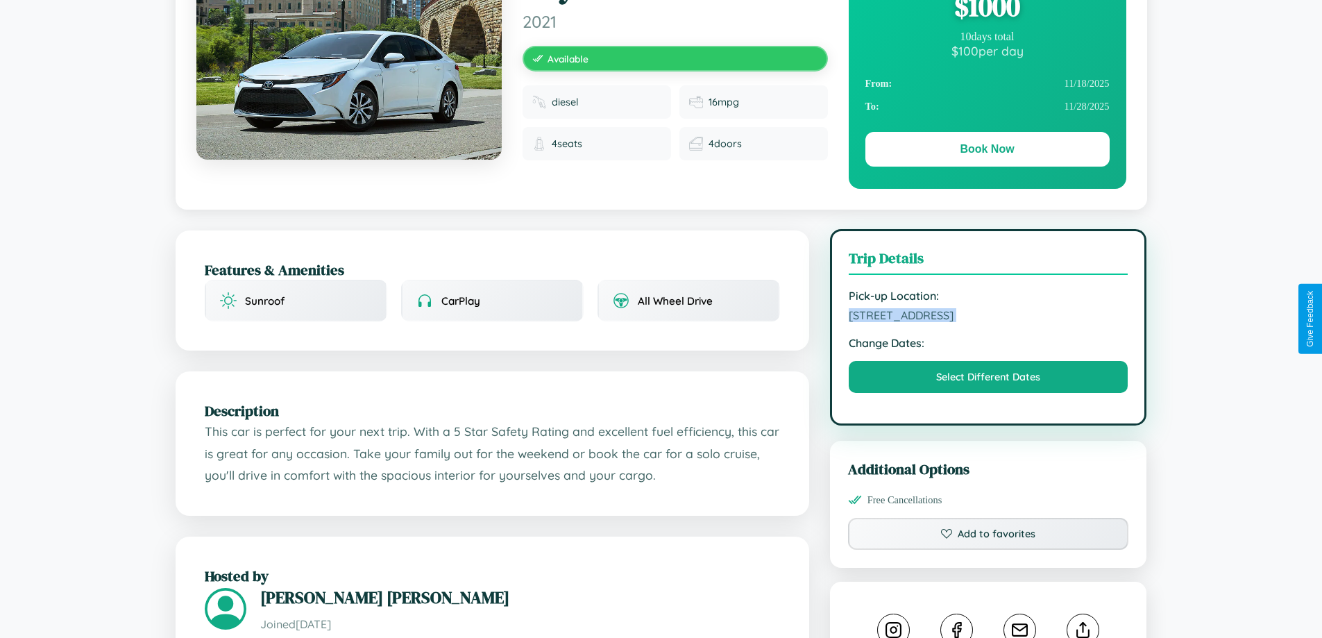
click at [988, 317] on span "4068 Maple Street London United Kingdom 77040" at bounding box center [989, 315] width 280 height 14
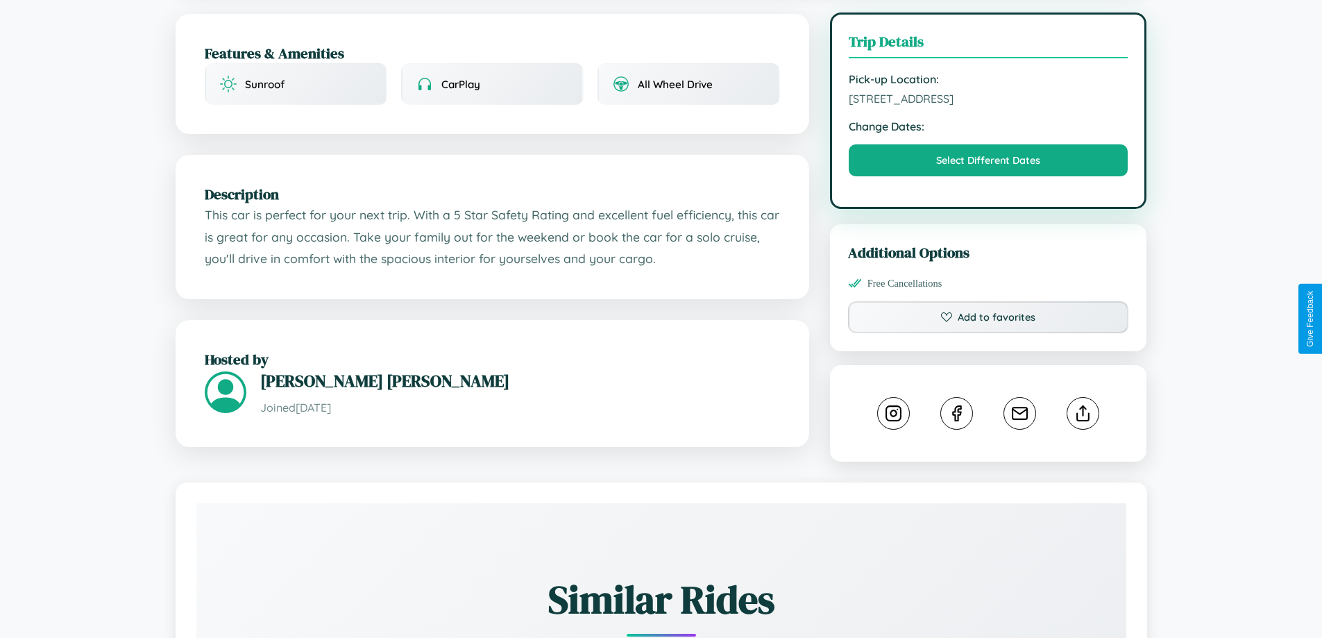
scroll to position [360, 0]
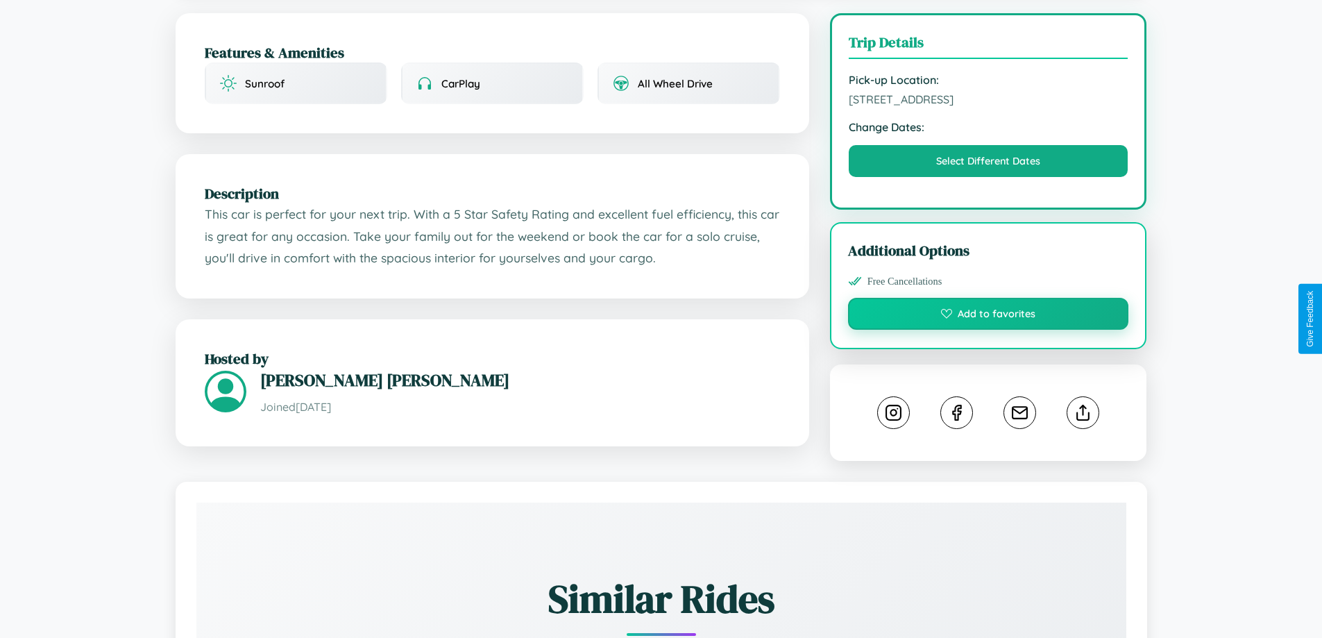
click at [988, 316] on button "Add to favorites" at bounding box center [988, 314] width 281 height 32
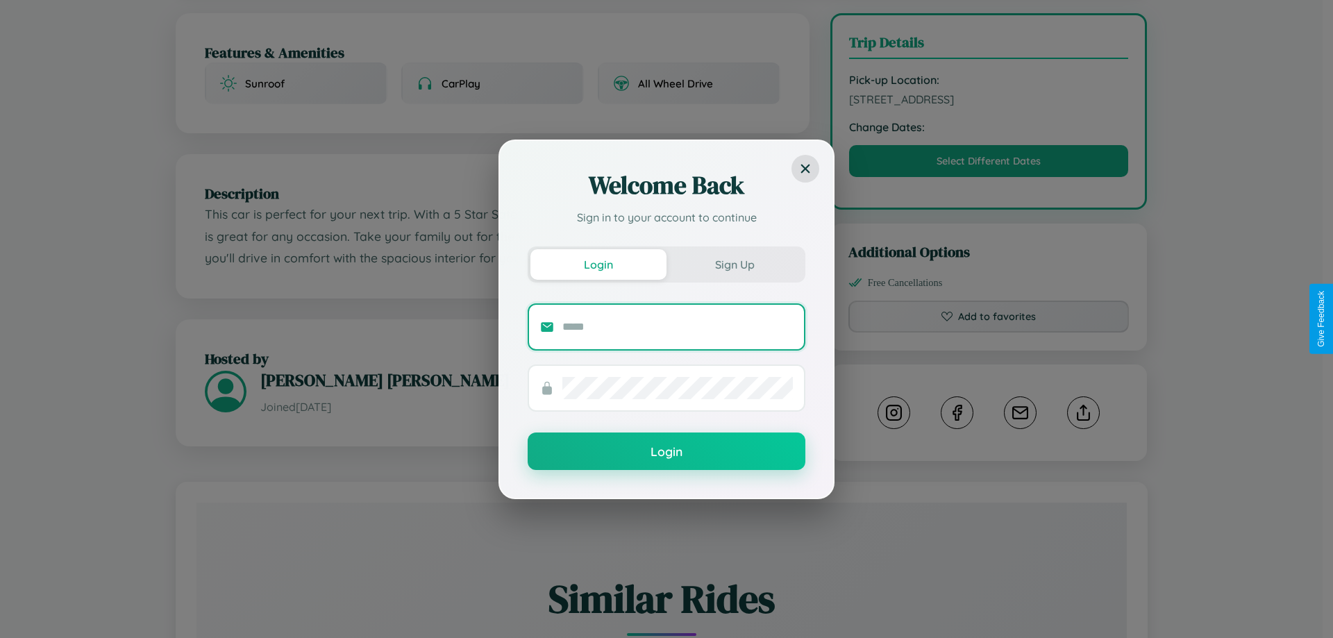
click at [677, 326] on input "text" at bounding box center [677, 327] width 230 height 22
type input "**********"
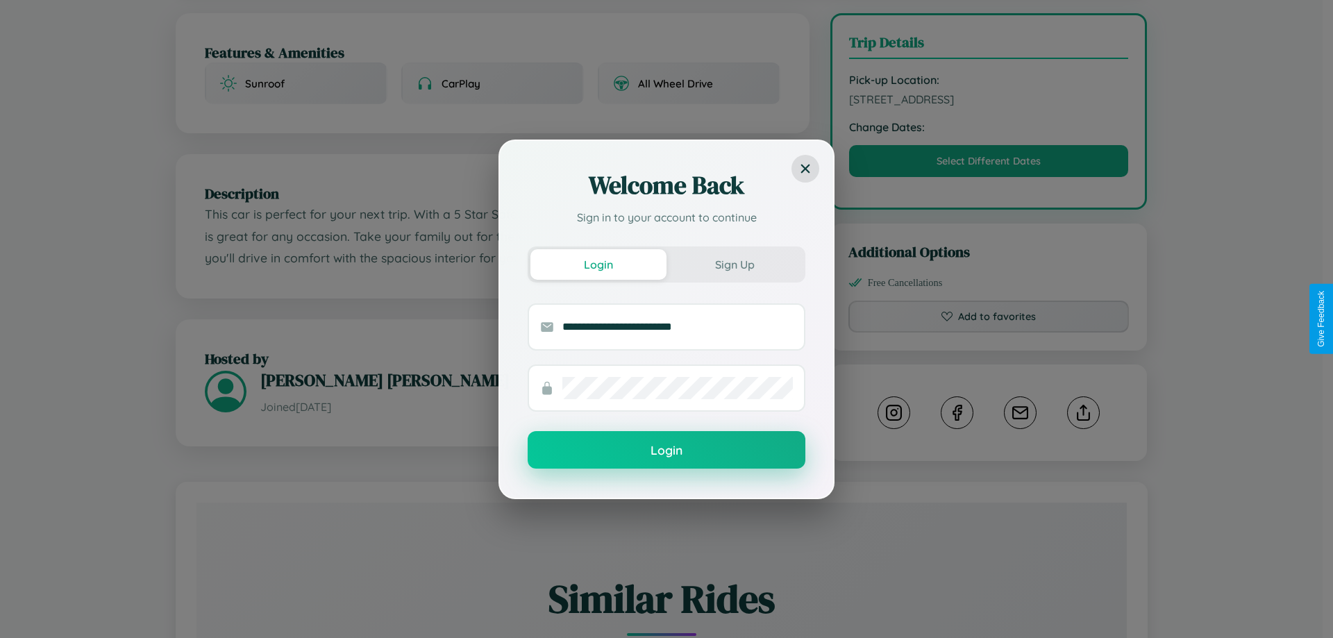
click at [666, 451] on button "Login" at bounding box center [667, 449] width 278 height 37
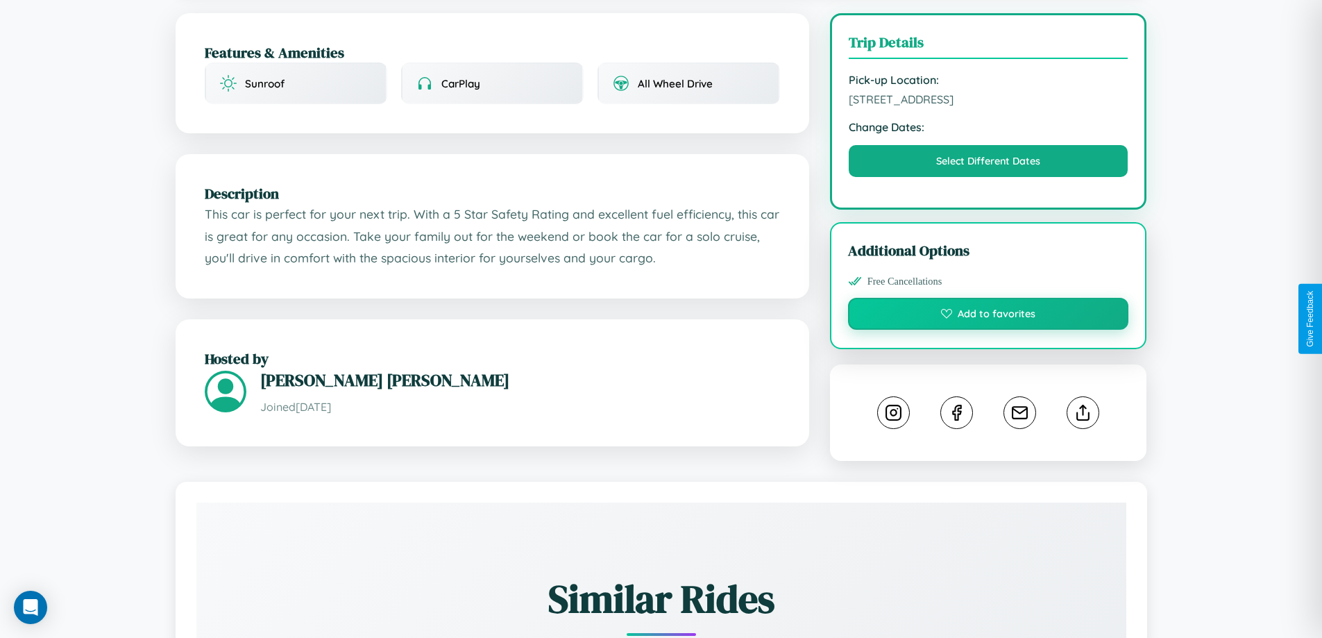
click at [988, 316] on button "Add to favorites" at bounding box center [988, 314] width 281 height 32
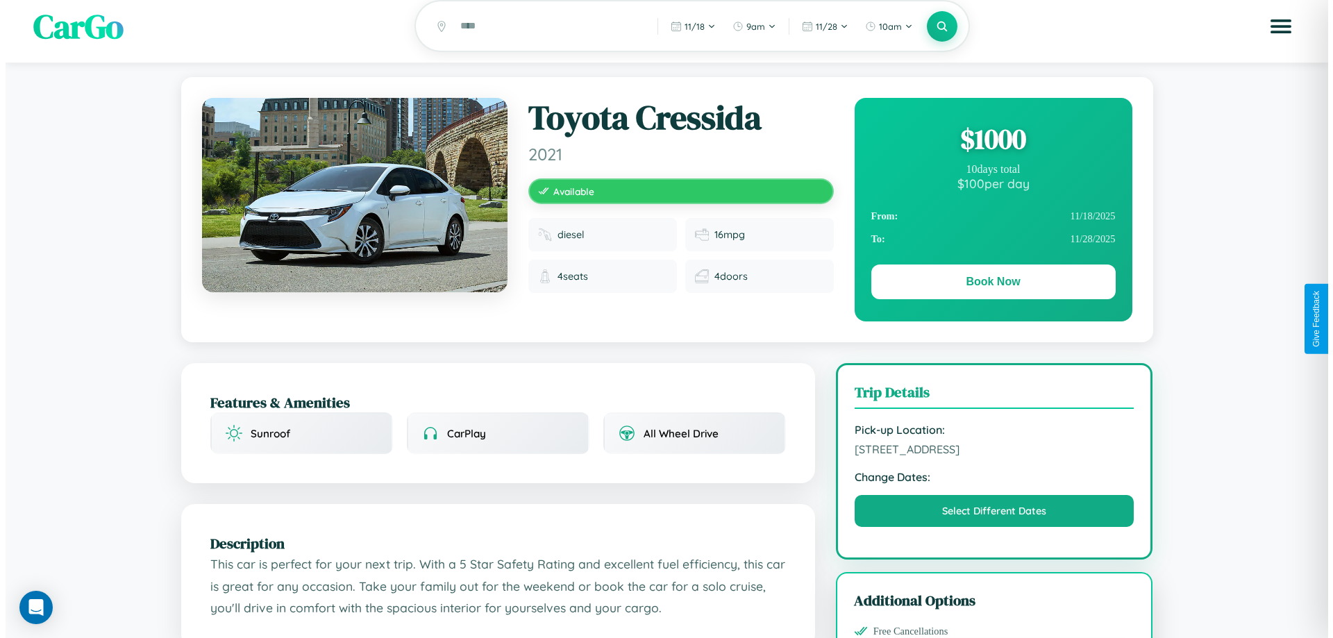
scroll to position [0, 0]
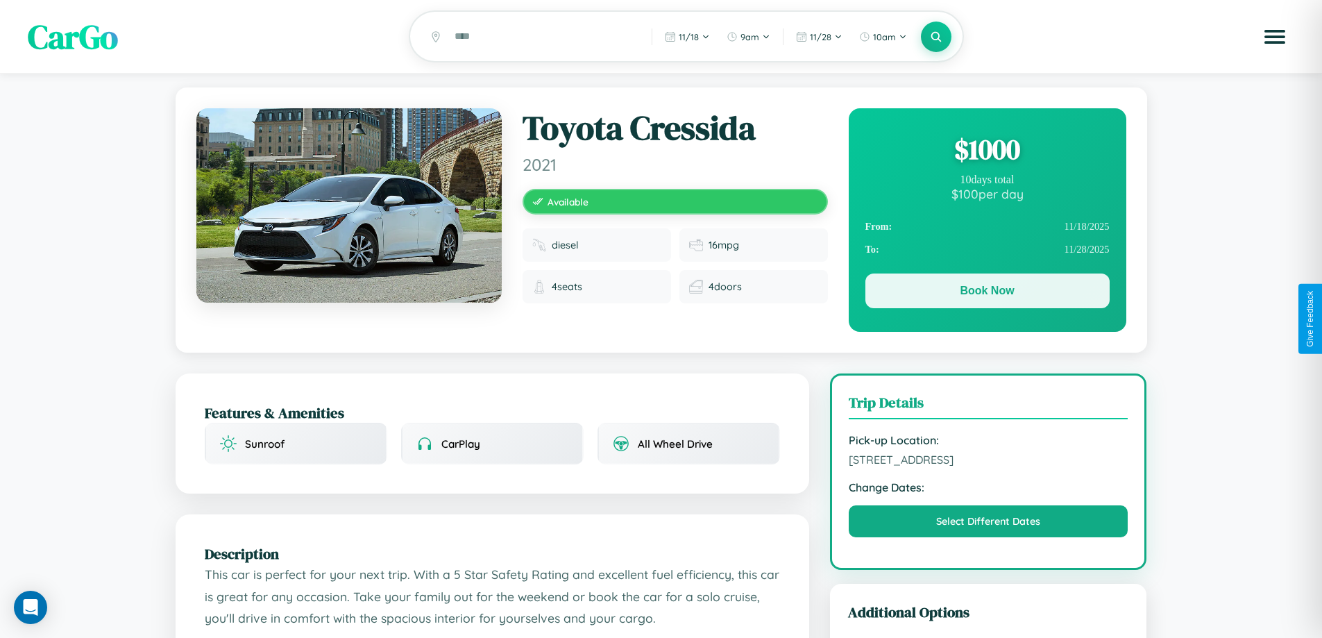
click at [987, 293] on button "Book Now" at bounding box center [988, 290] width 244 height 35
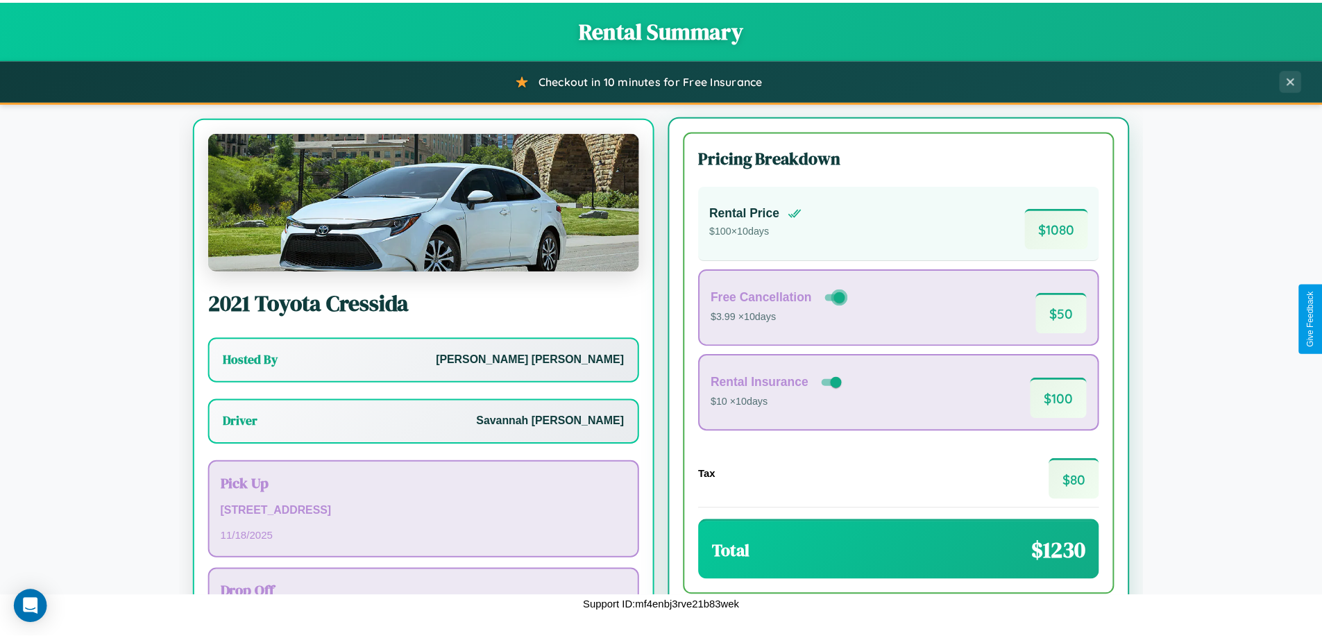
scroll to position [65, 0]
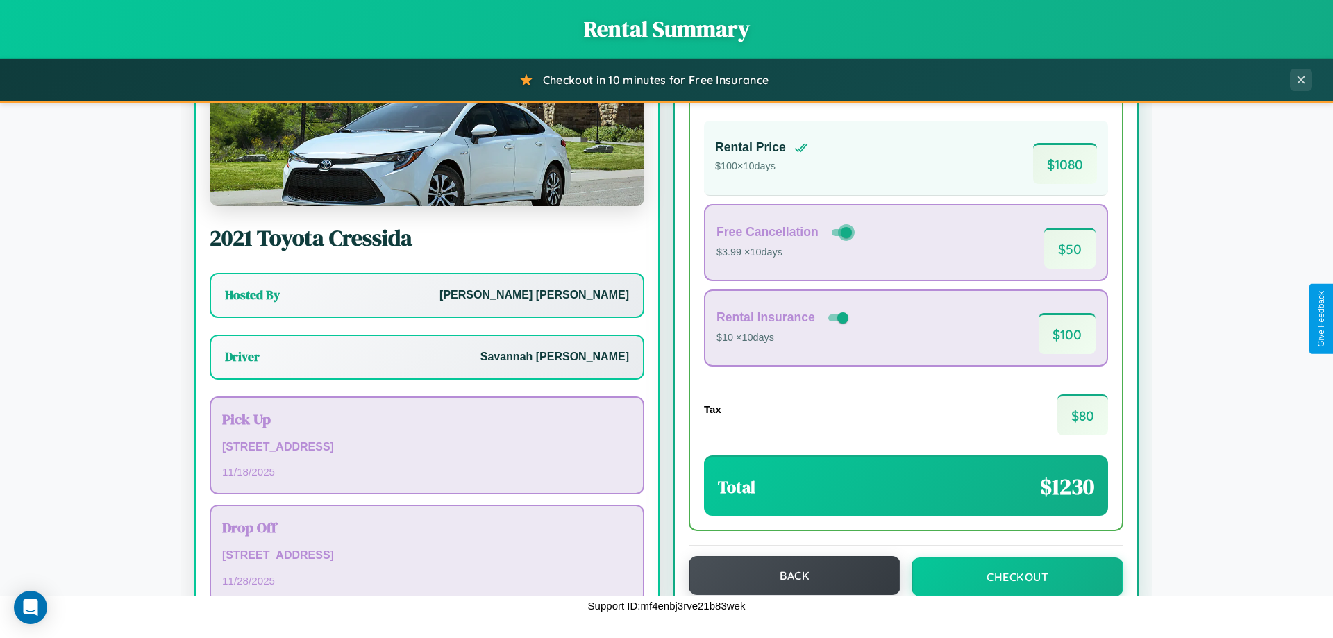
click at [788, 575] on button "Back" at bounding box center [795, 575] width 212 height 39
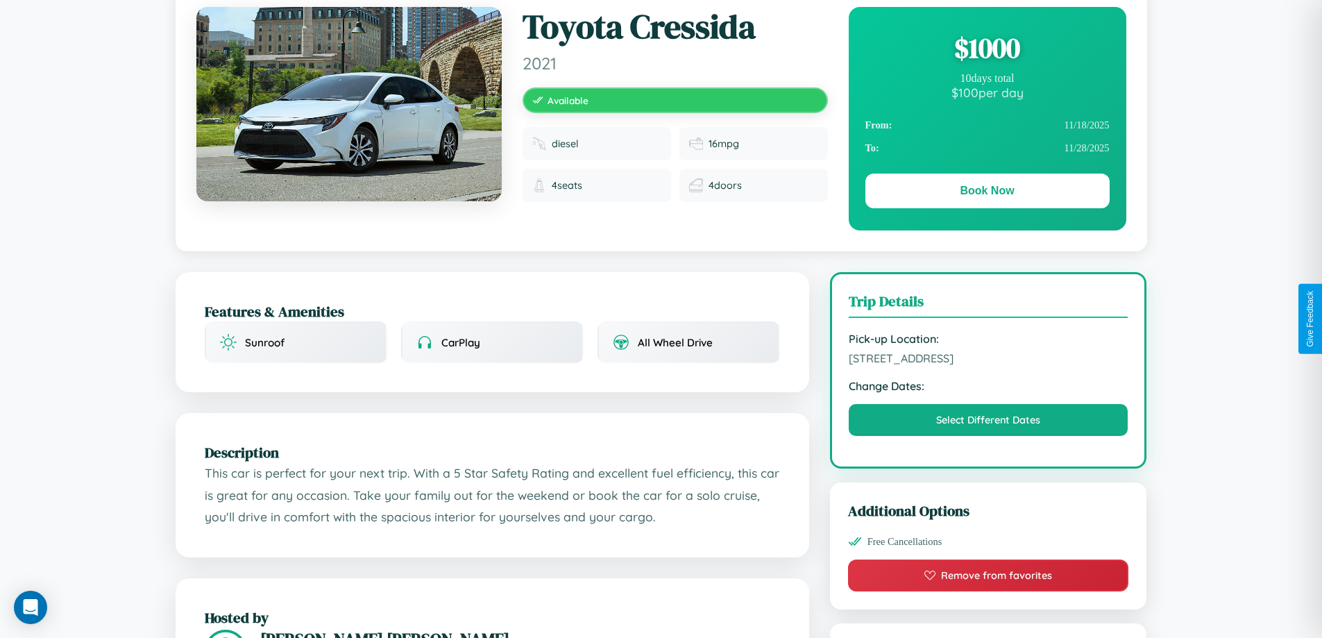
scroll to position [143, 0]
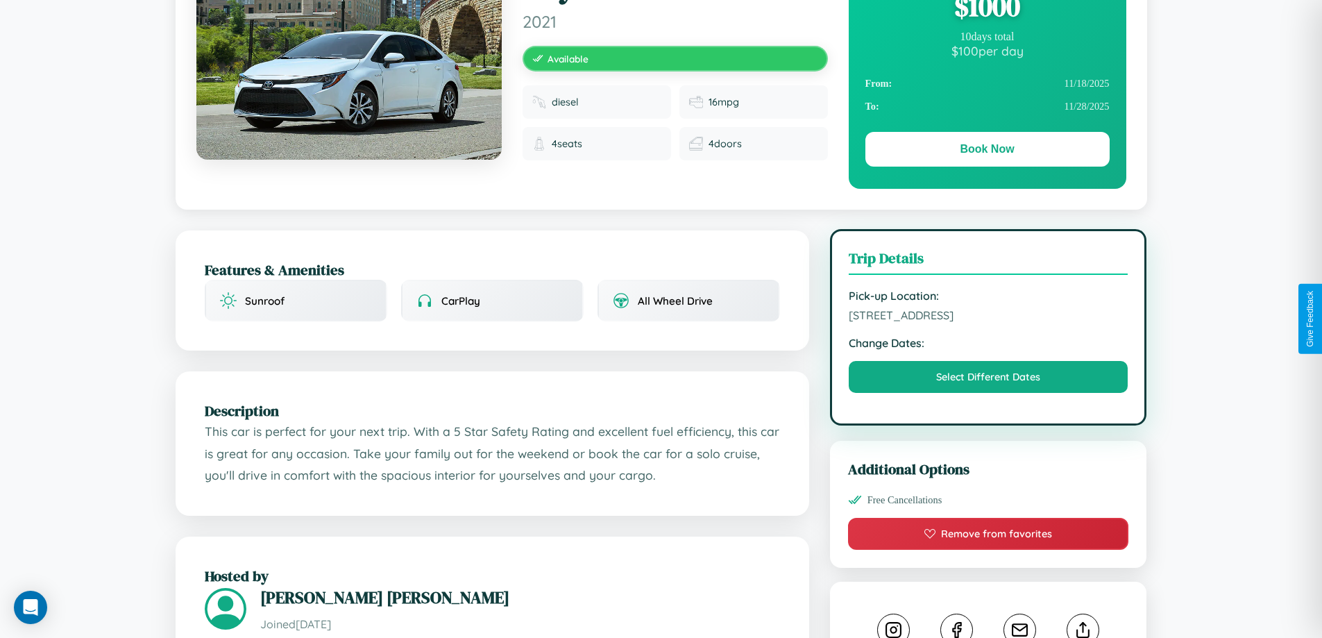
click at [988, 317] on span "4068 Maple Street London United Kingdom 77040" at bounding box center [989, 315] width 280 height 14
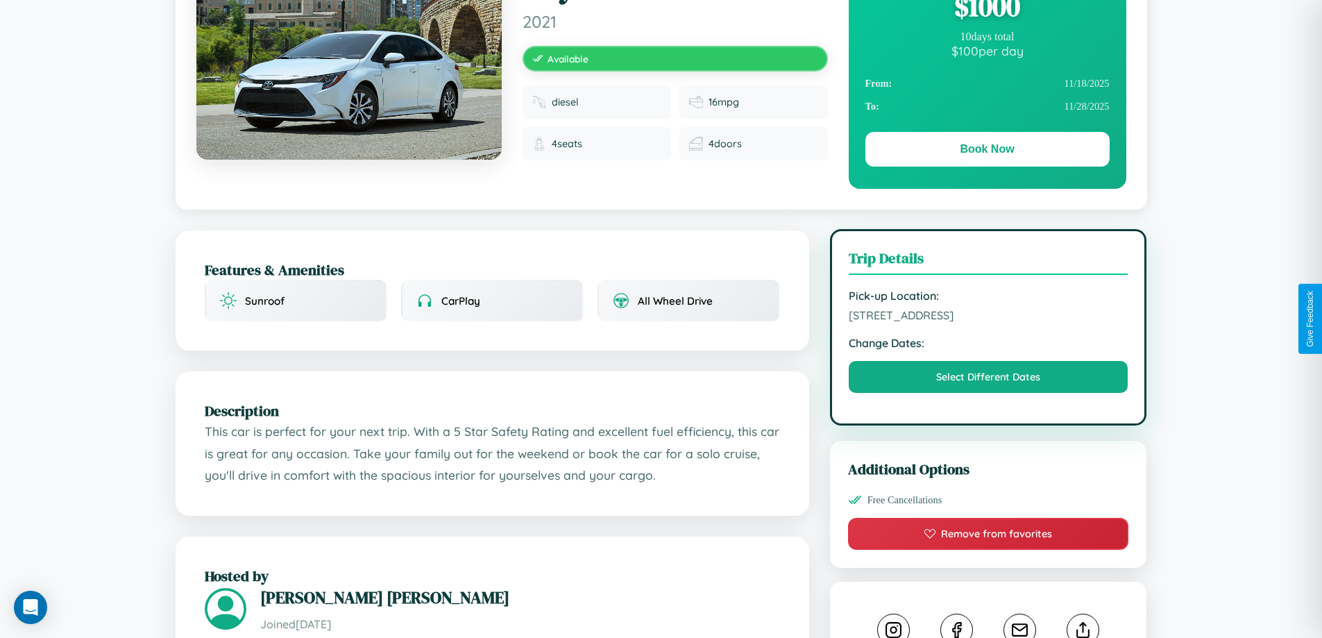
click at [988, 317] on span "4068 Maple Street London United Kingdom 77040" at bounding box center [989, 315] width 280 height 14
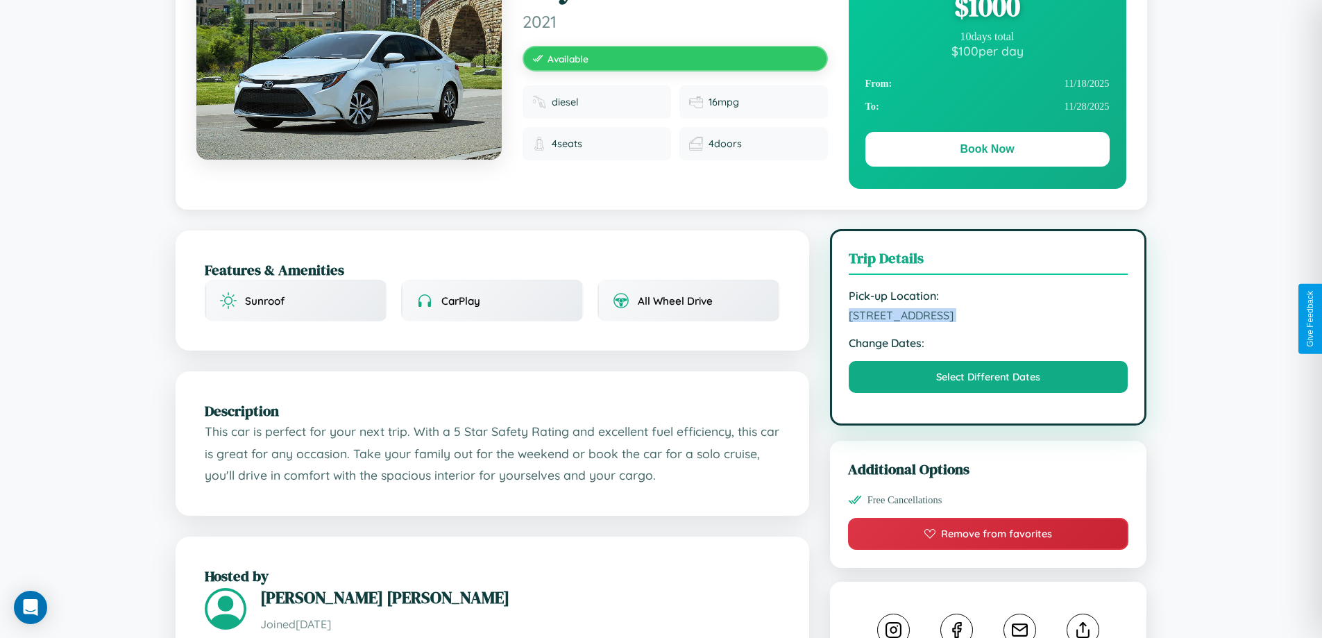
click at [988, 317] on span "4068 Maple Street London United Kingdom 77040" at bounding box center [989, 315] width 280 height 14
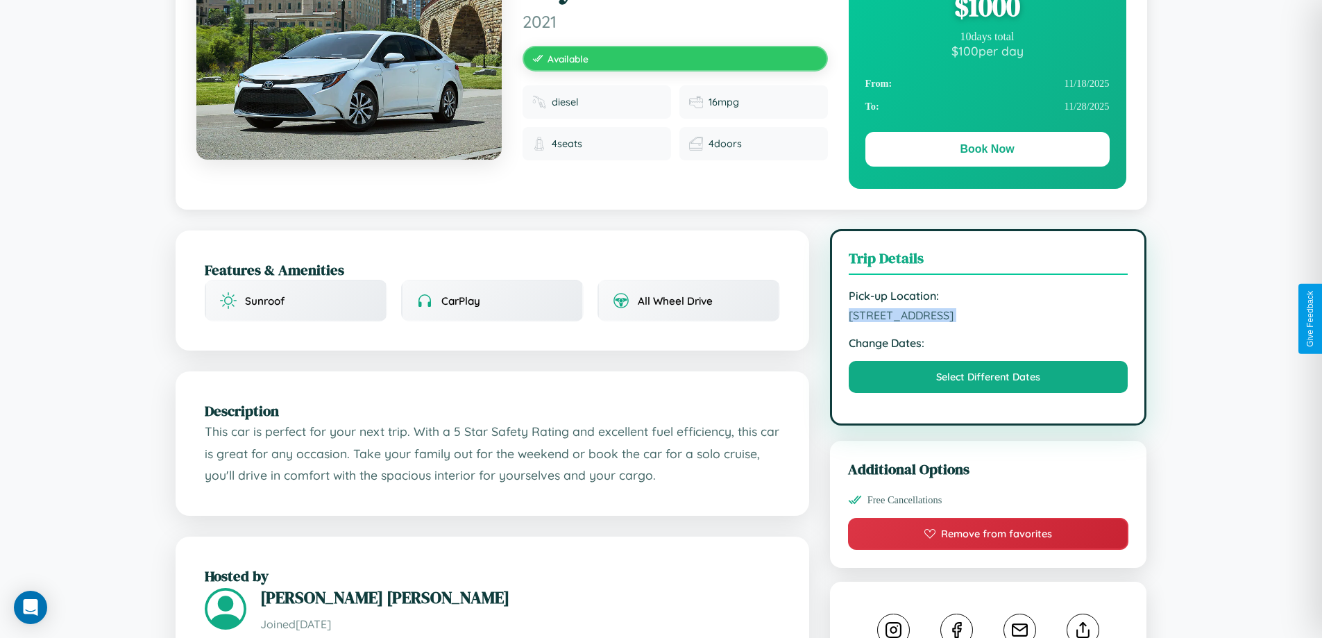
click at [988, 317] on span "4068 Maple Street London United Kingdom 77040" at bounding box center [989, 315] width 280 height 14
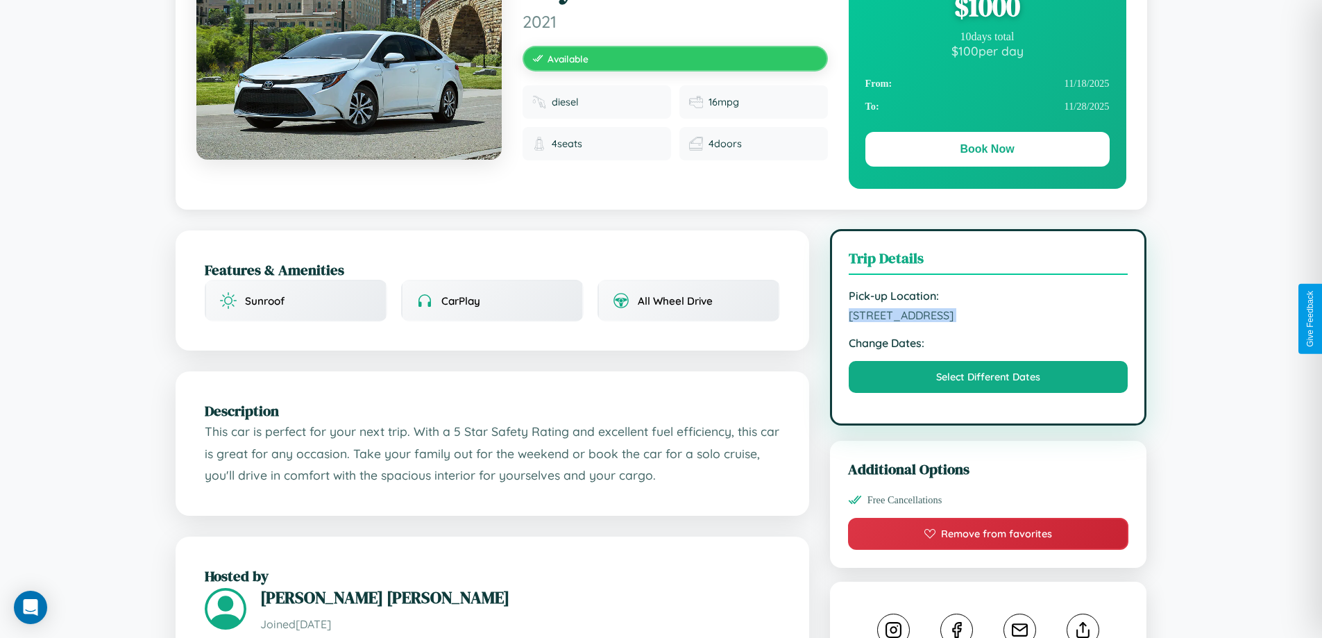
click at [988, 317] on span "4068 Maple Street London United Kingdom 77040" at bounding box center [989, 315] width 280 height 14
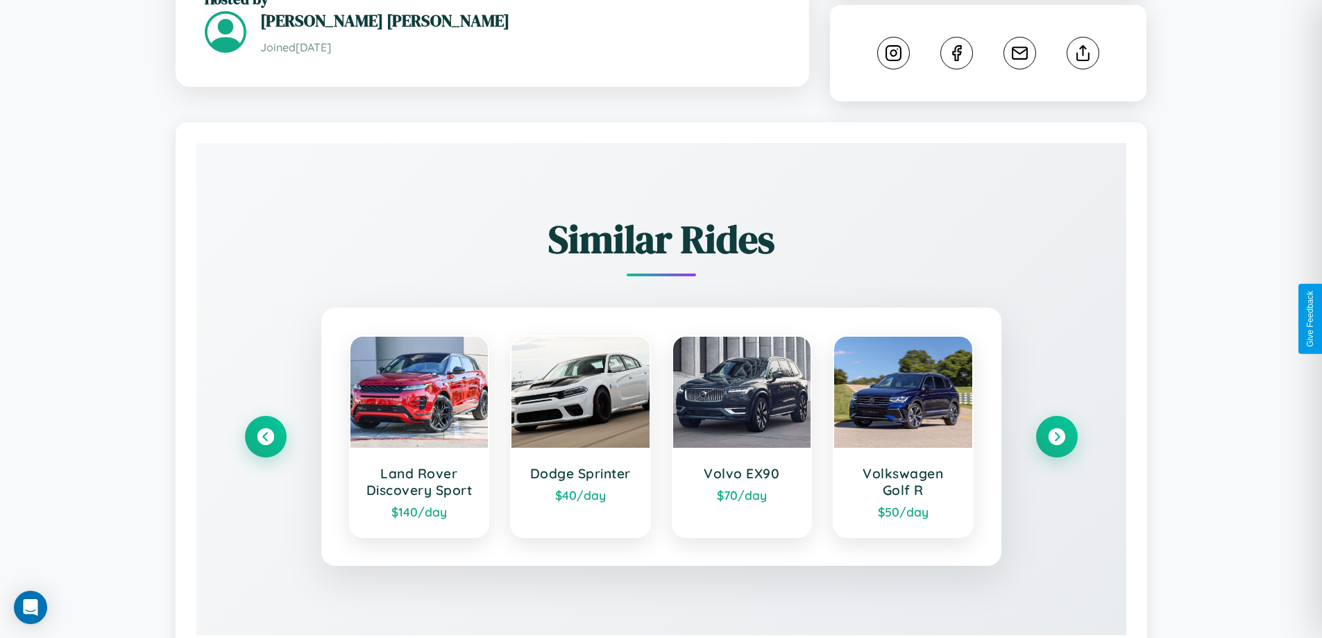
scroll to position [773, 0]
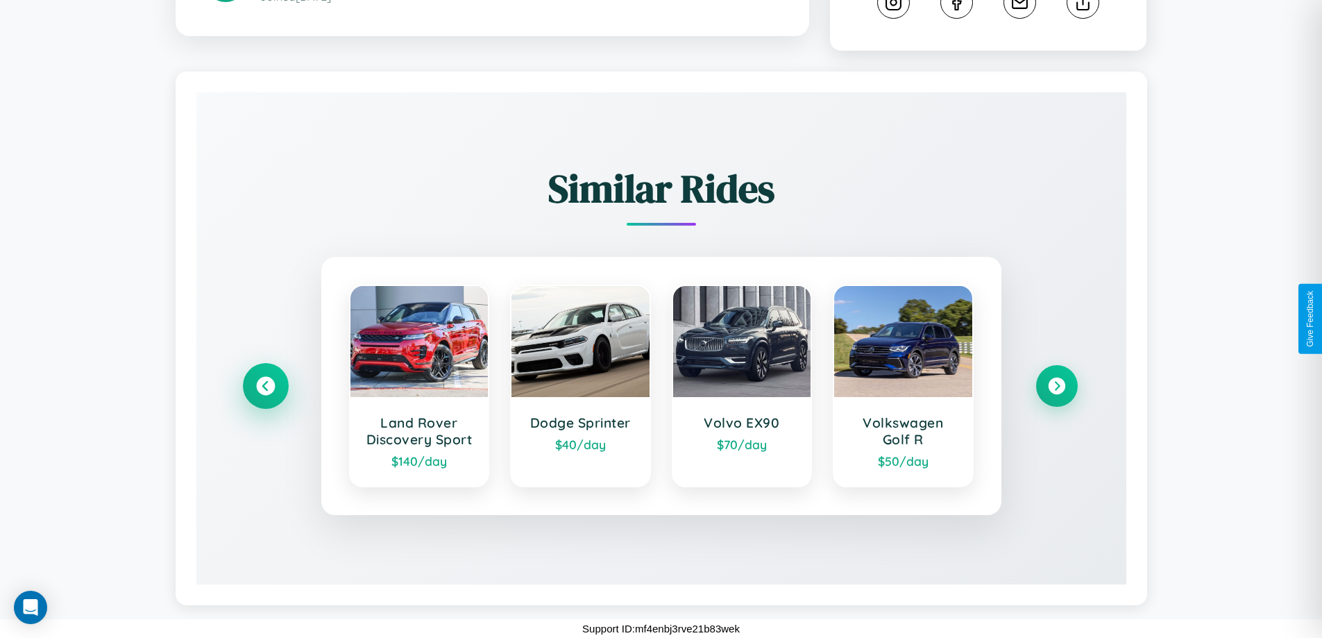
click at [265, 386] on icon at bounding box center [265, 386] width 19 height 19
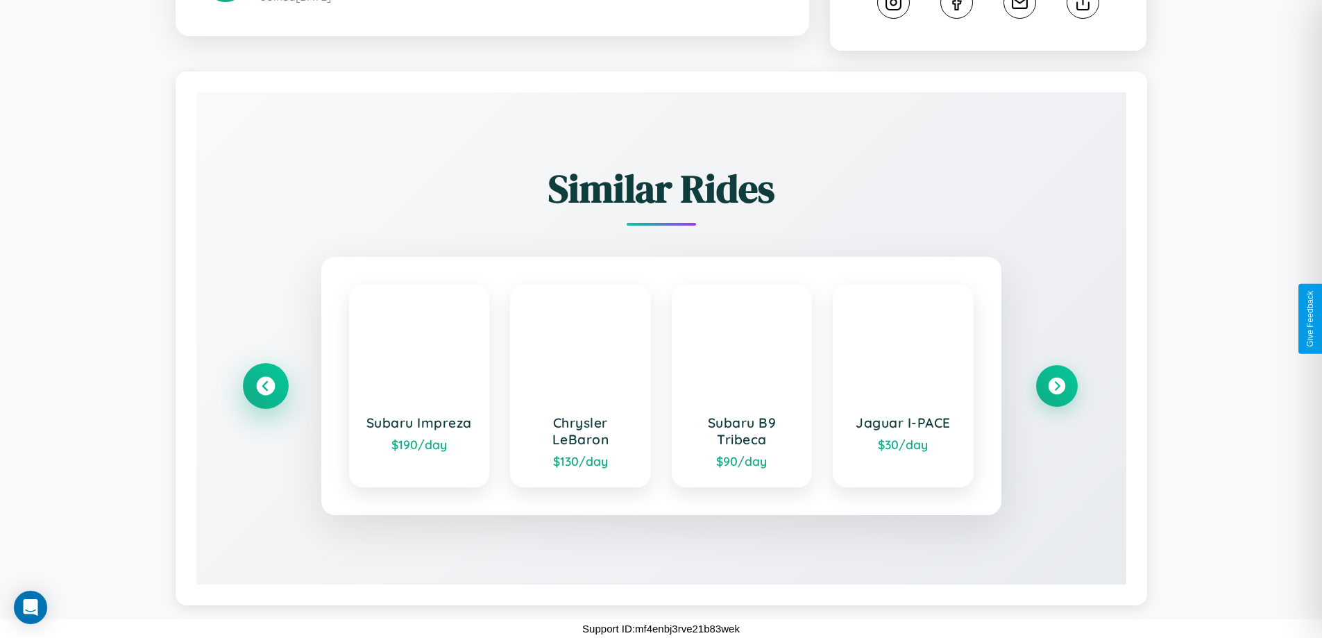
click at [265, 386] on icon at bounding box center [265, 386] width 19 height 19
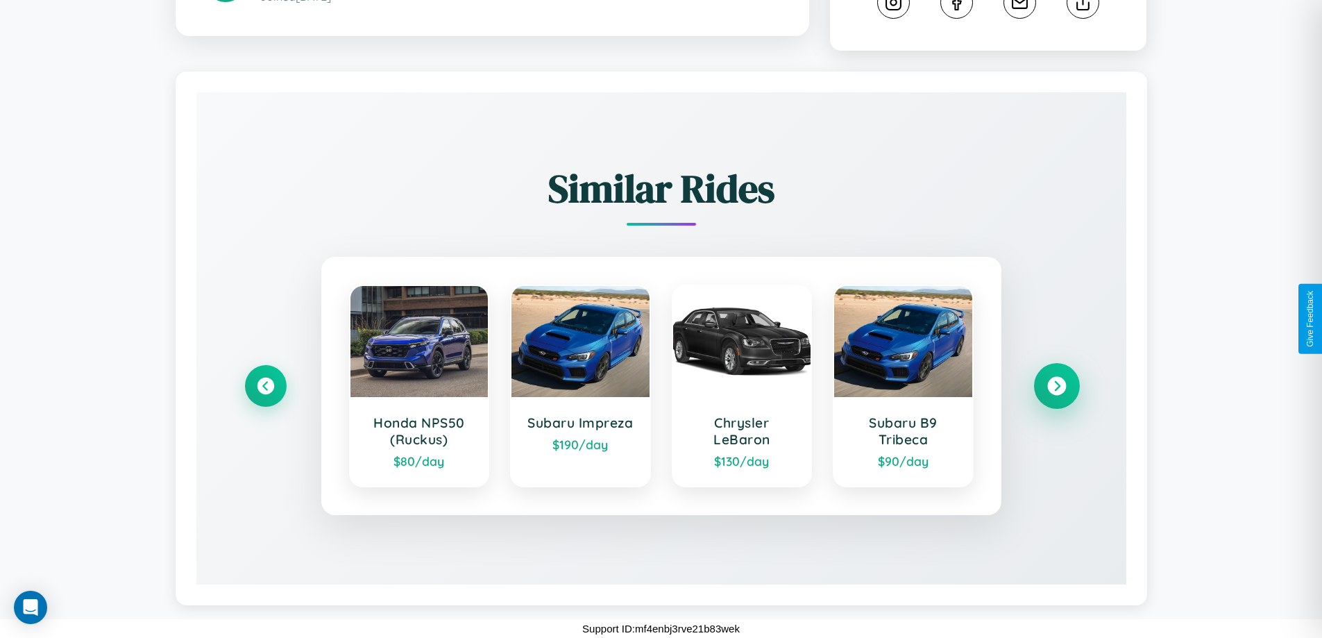
click at [1057, 386] on icon at bounding box center [1056, 386] width 19 height 19
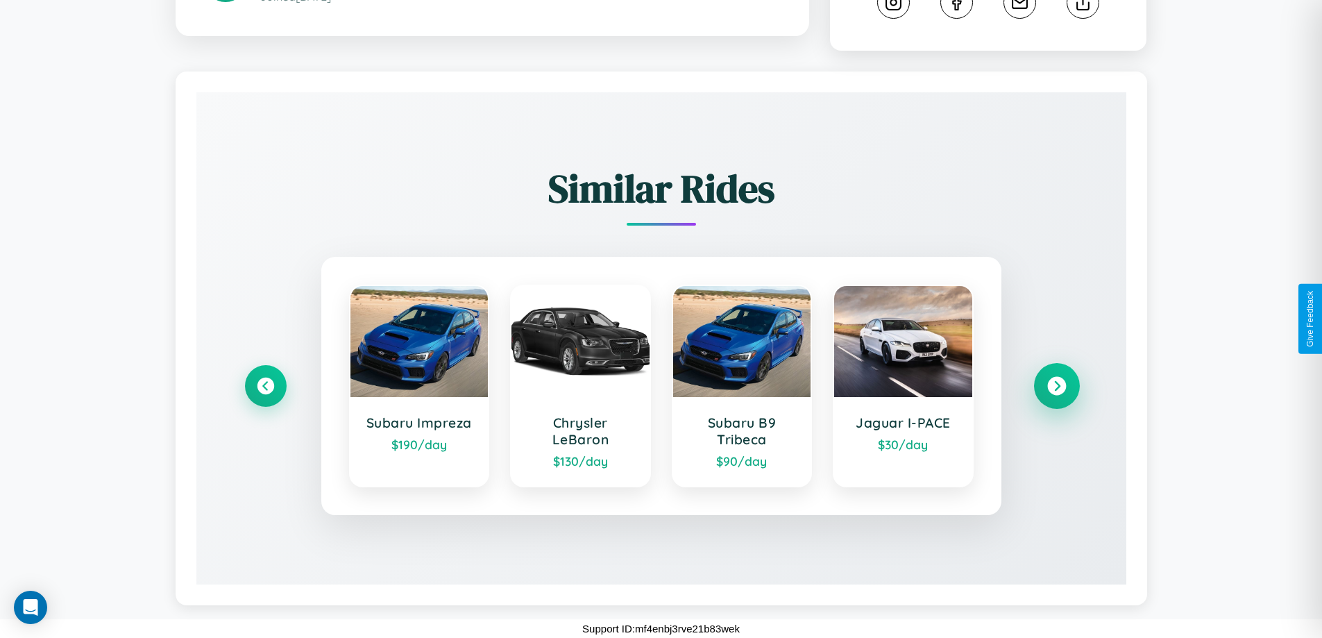
click at [1057, 386] on icon at bounding box center [1056, 386] width 19 height 19
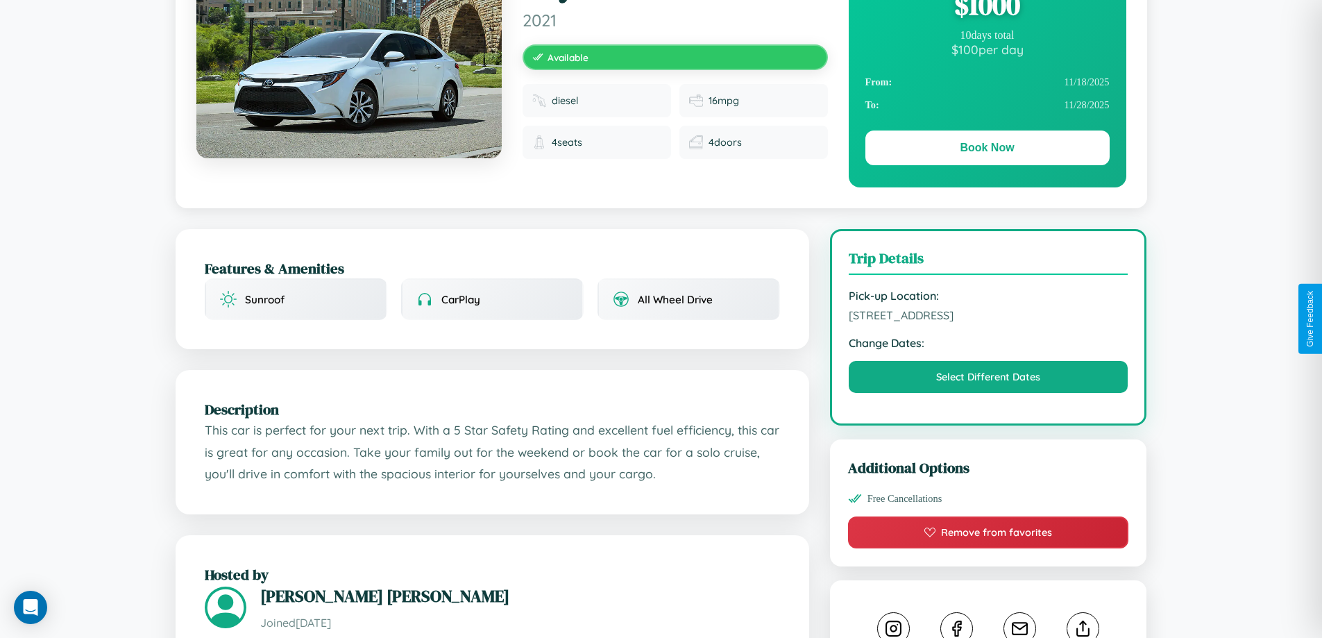
scroll to position [143, 0]
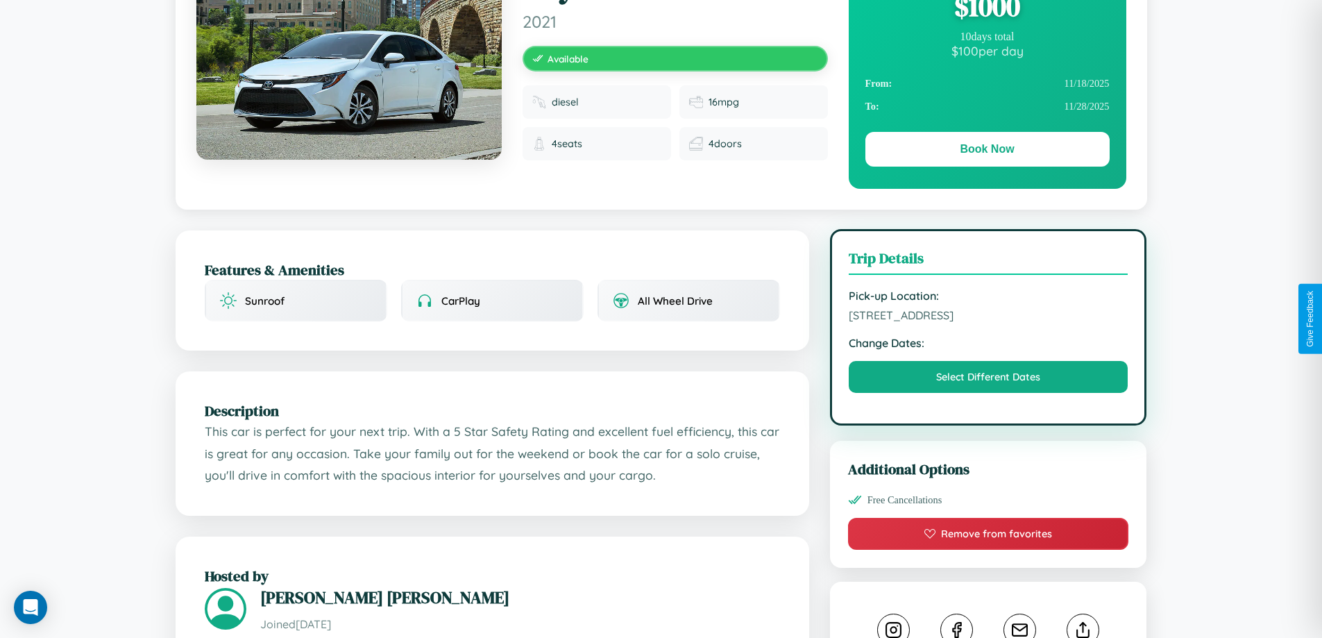
click at [988, 317] on span "4068 Maple Street London United Kingdom 77040" at bounding box center [989, 315] width 280 height 14
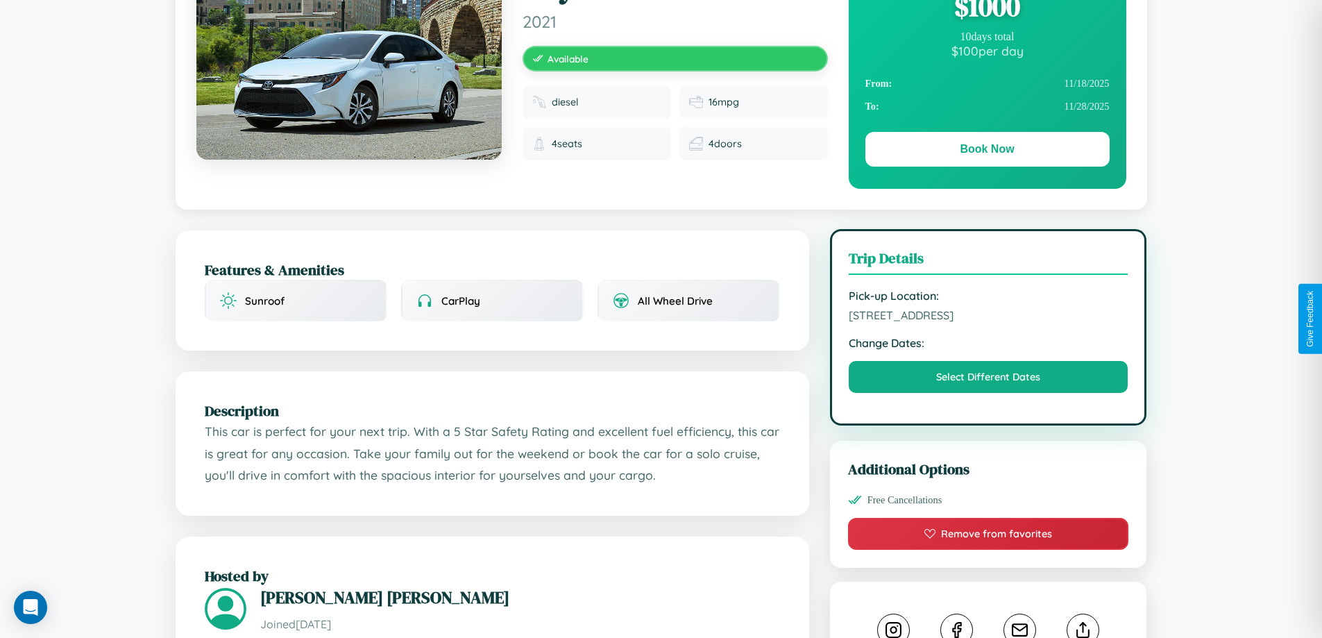
click at [988, 317] on span "4068 Maple Street London United Kingdom 77040" at bounding box center [989, 315] width 280 height 14
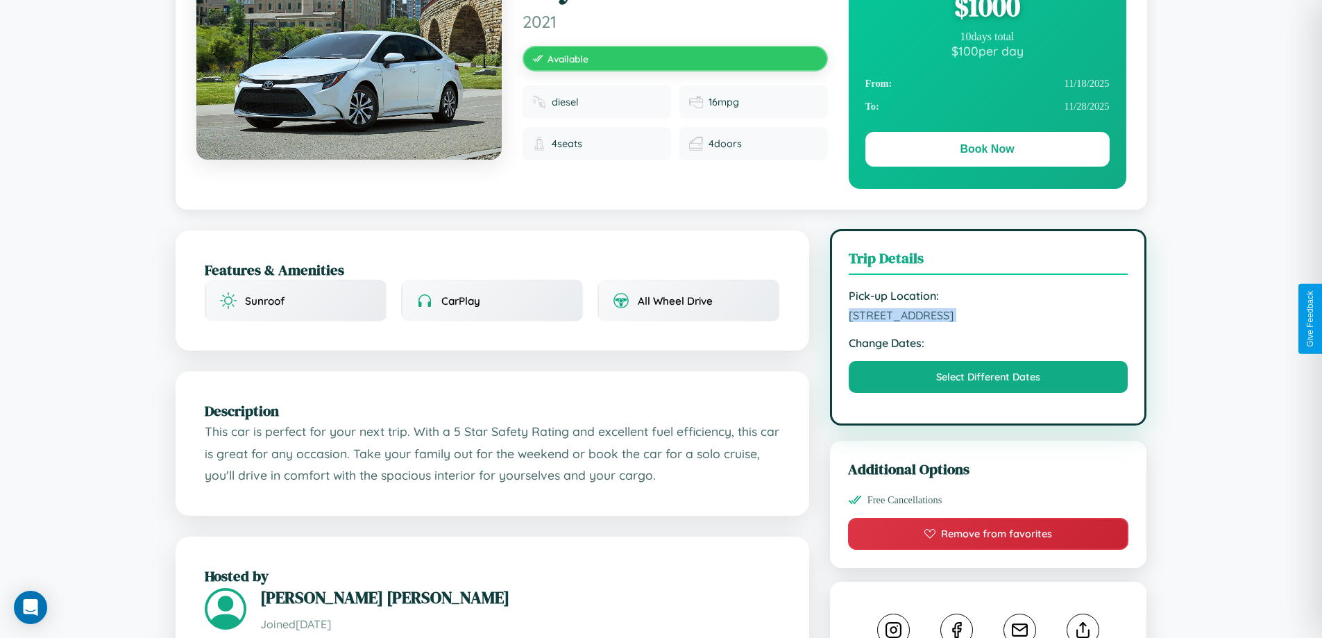
click at [988, 317] on span "4068 Maple Street London United Kingdom 77040" at bounding box center [989, 315] width 280 height 14
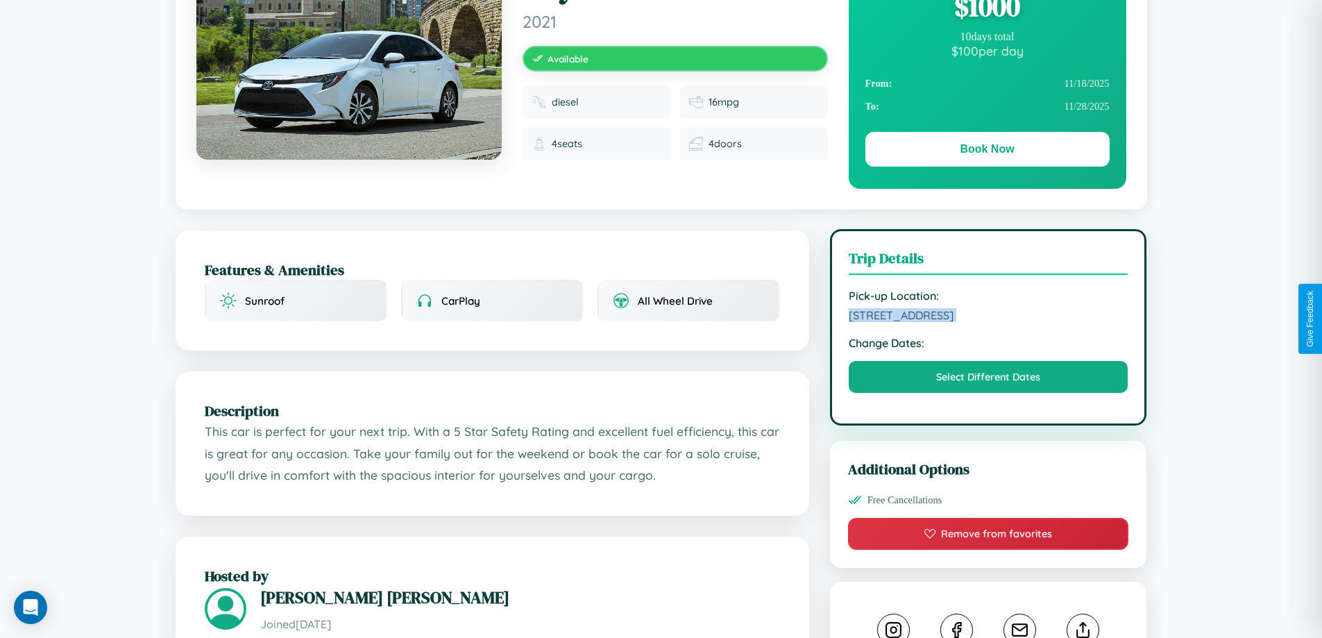
click at [988, 317] on span "4068 Maple Street London United Kingdom 77040" at bounding box center [989, 315] width 280 height 14
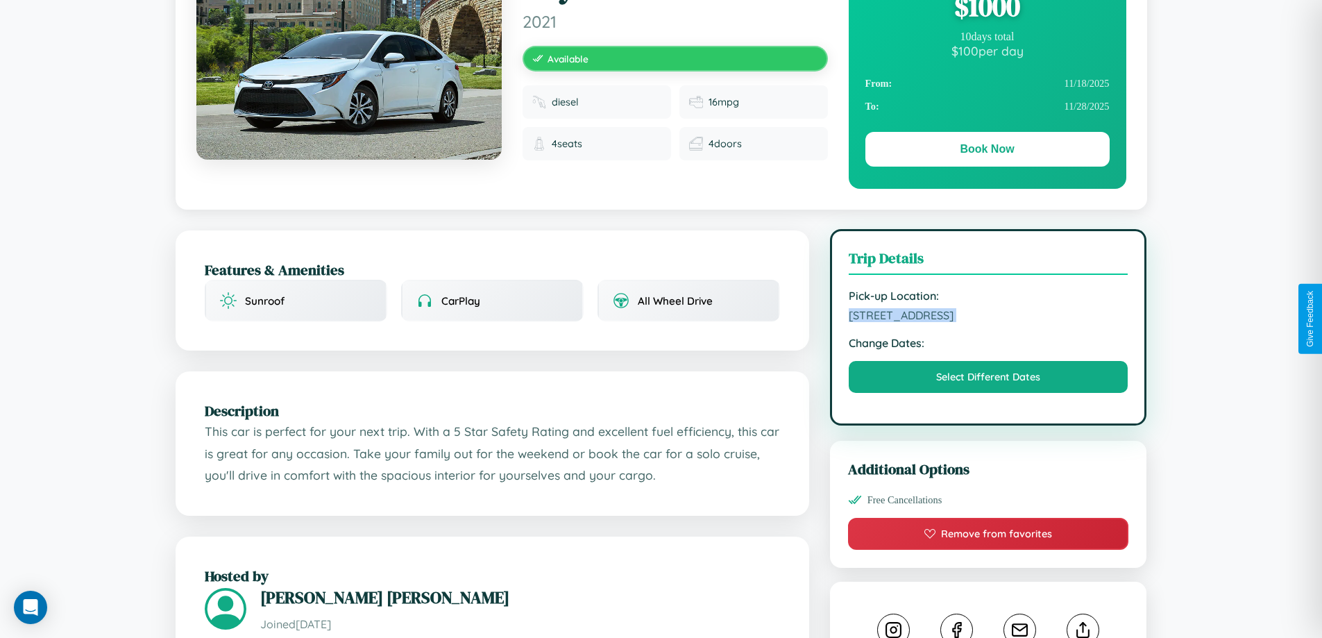
click at [988, 317] on span "4068 Maple Street London United Kingdom 77040" at bounding box center [989, 315] width 280 height 14
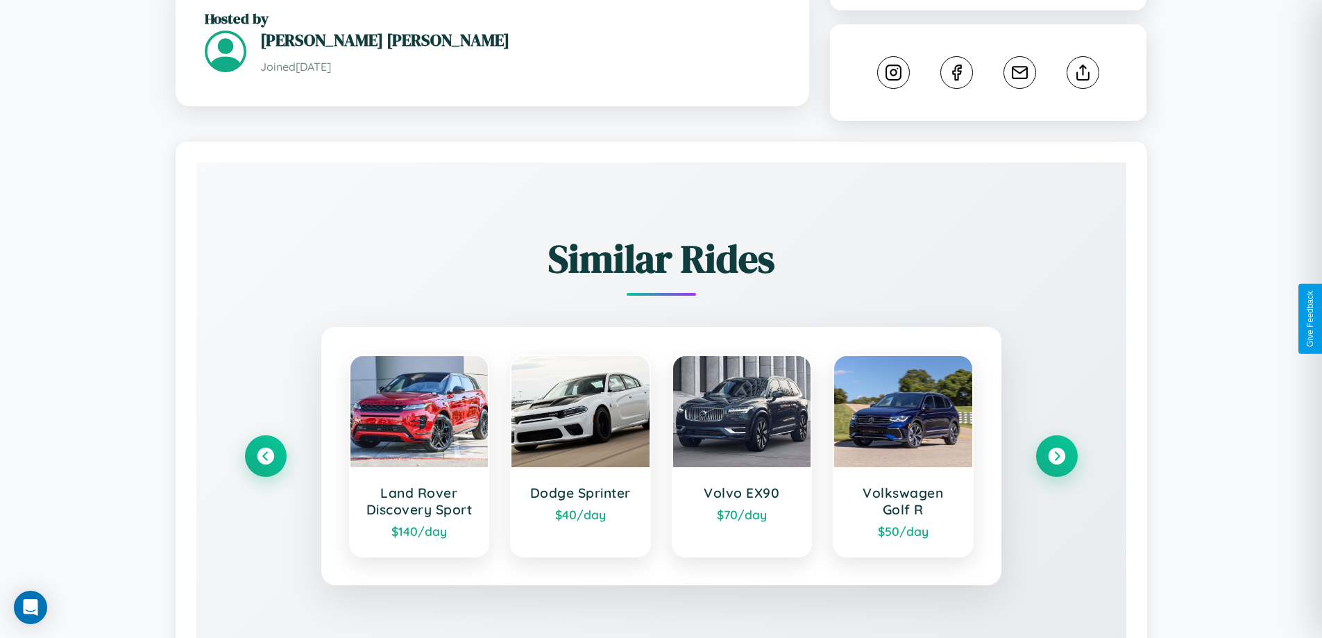
scroll to position [773, 0]
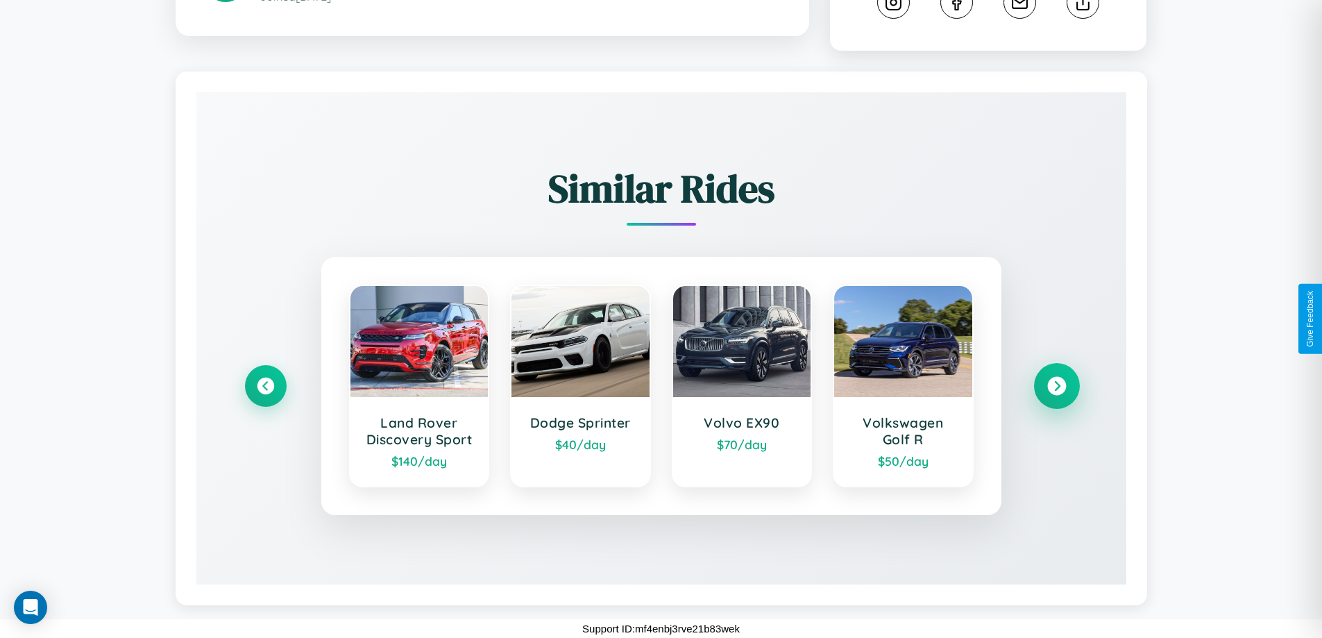
click at [1057, 386] on icon at bounding box center [1056, 386] width 19 height 19
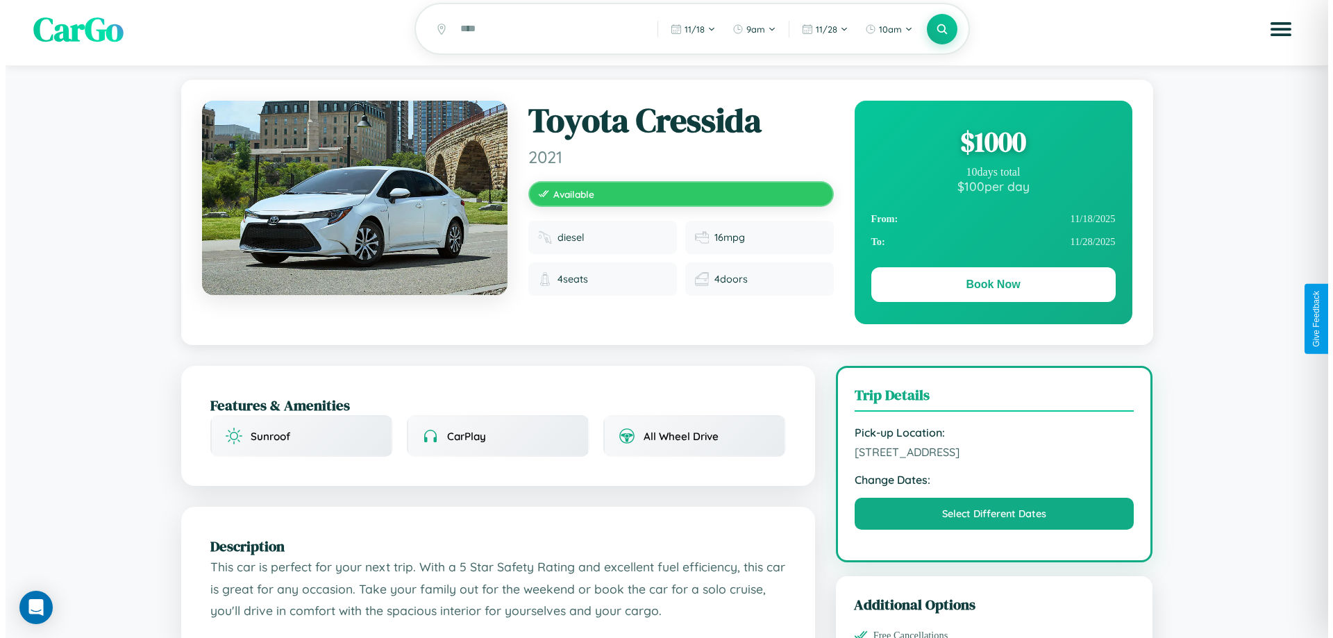
scroll to position [0, 0]
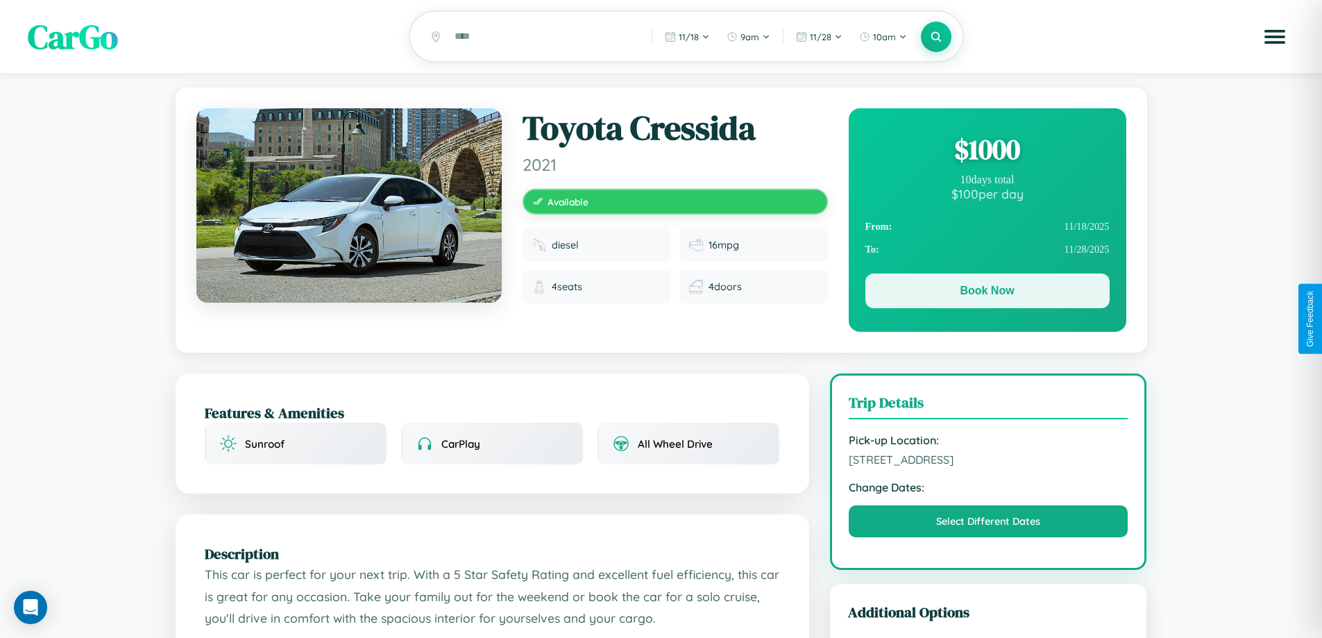
click at [987, 293] on button "Book Now" at bounding box center [988, 290] width 244 height 35
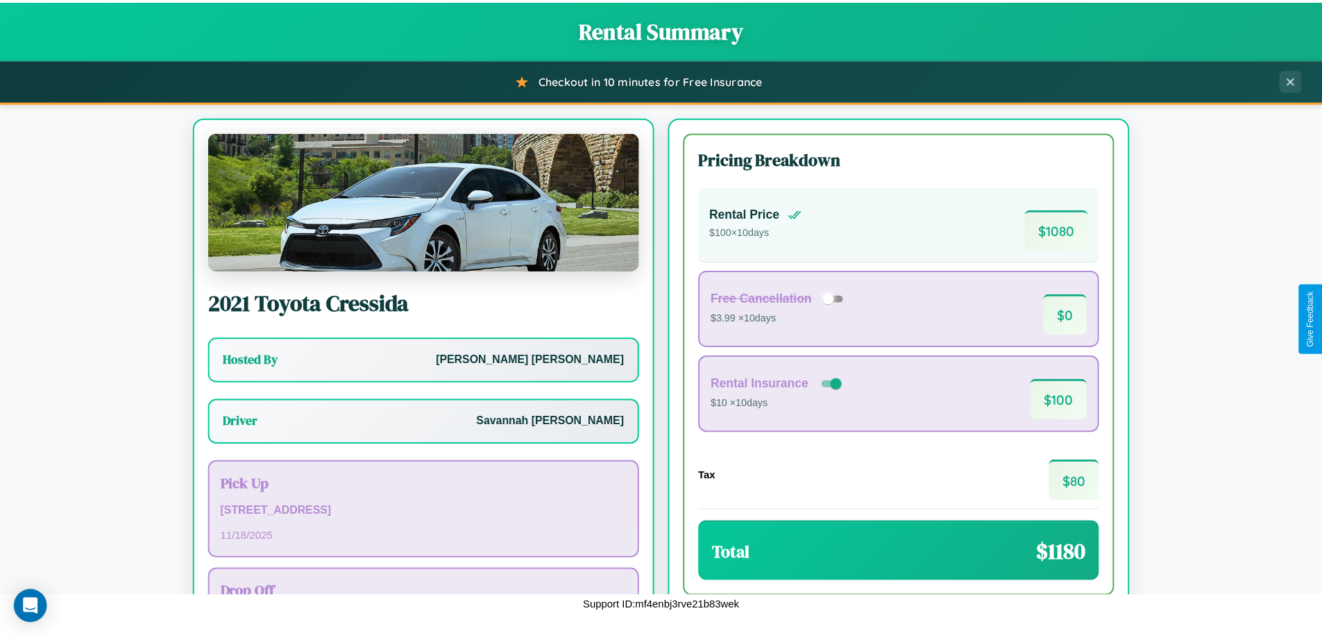
scroll to position [100, 0]
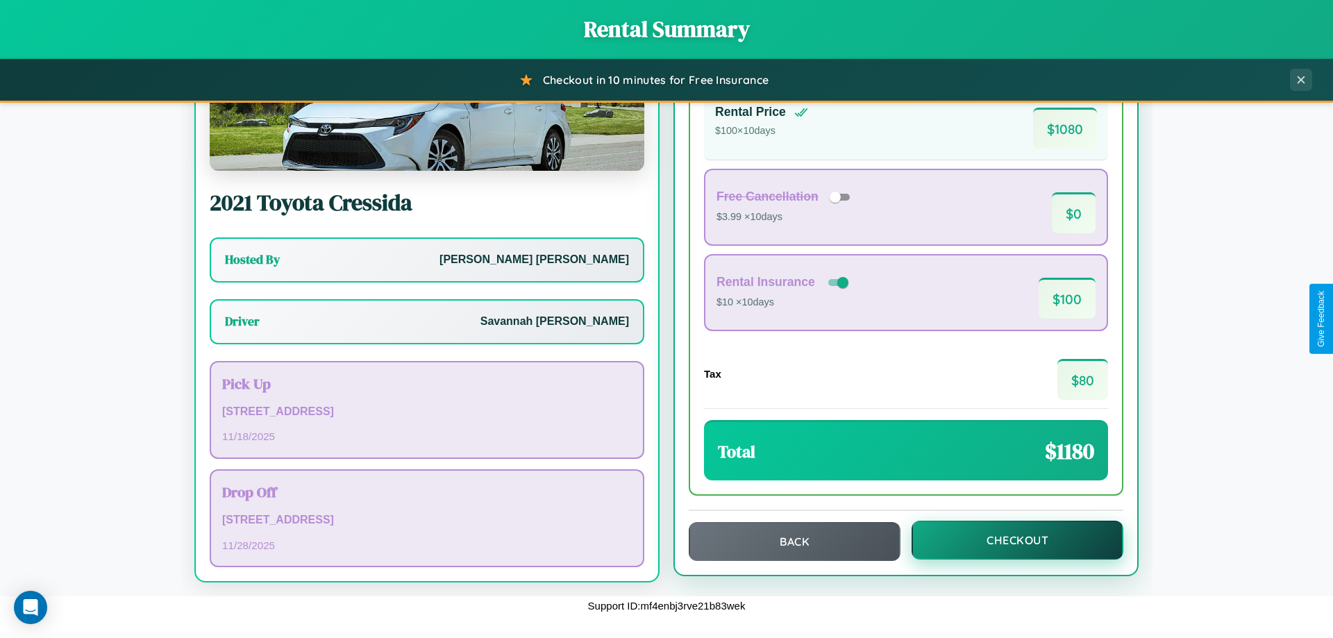
click at [1008, 540] on button "Checkout" at bounding box center [1017, 540] width 212 height 39
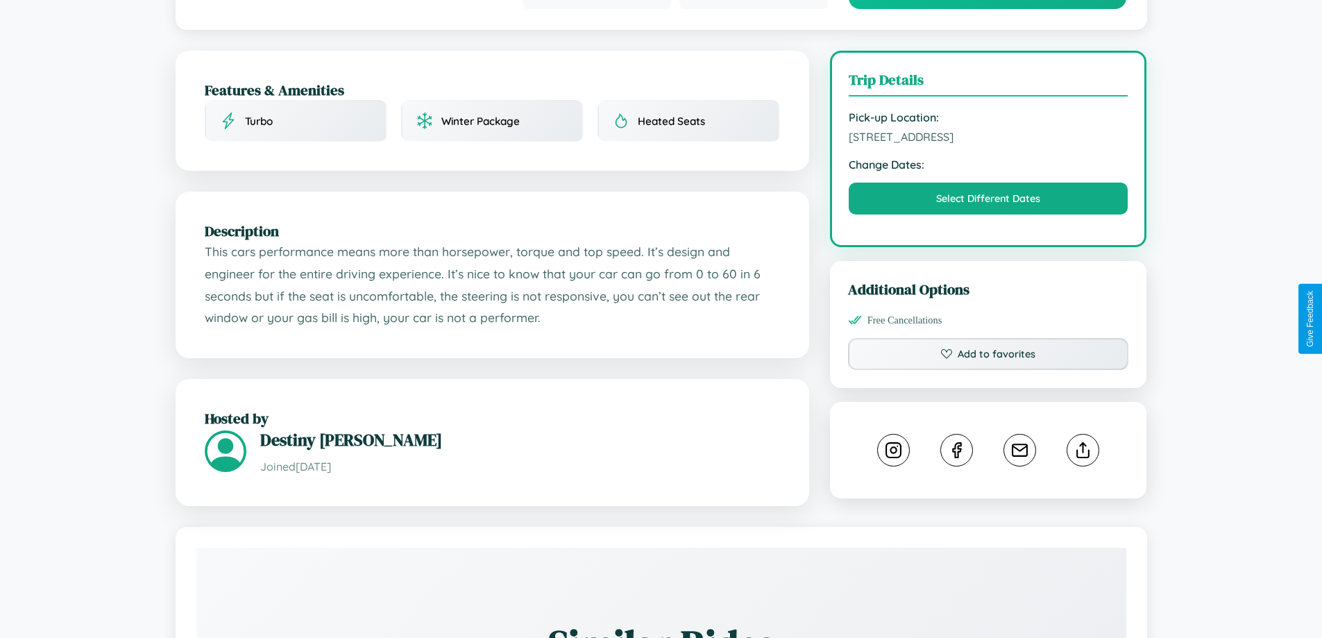
scroll to position [371, 0]
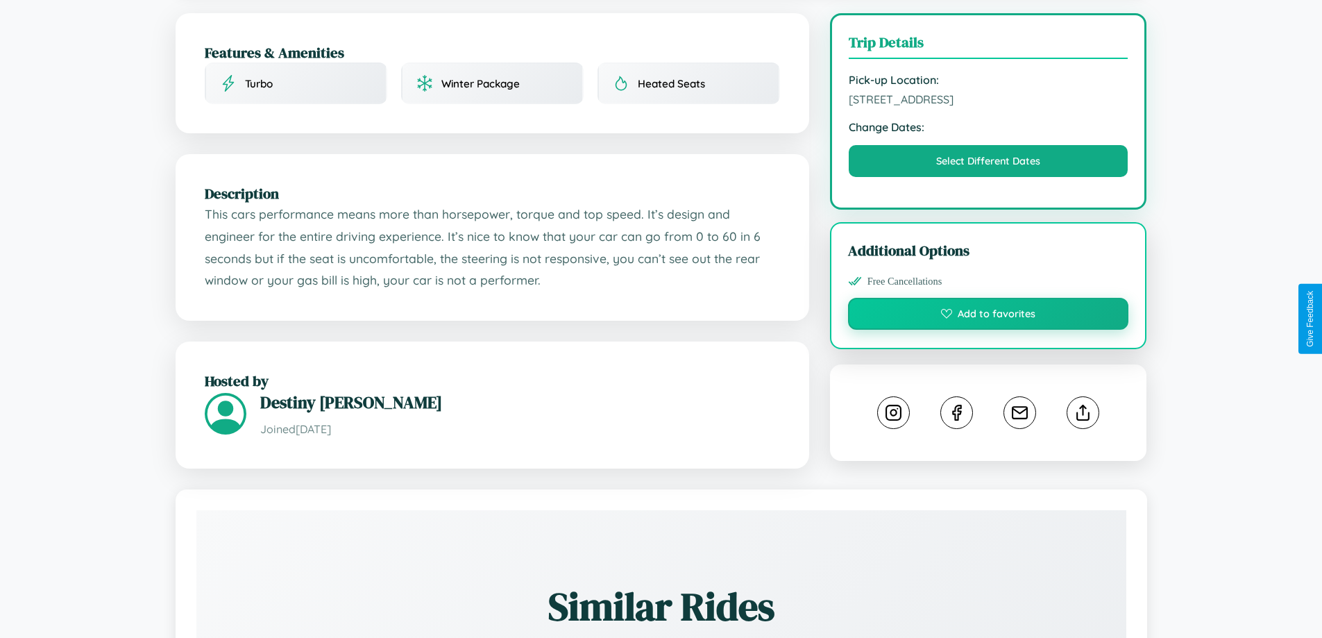
click at [988, 316] on button "Add to favorites" at bounding box center [988, 314] width 281 height 32
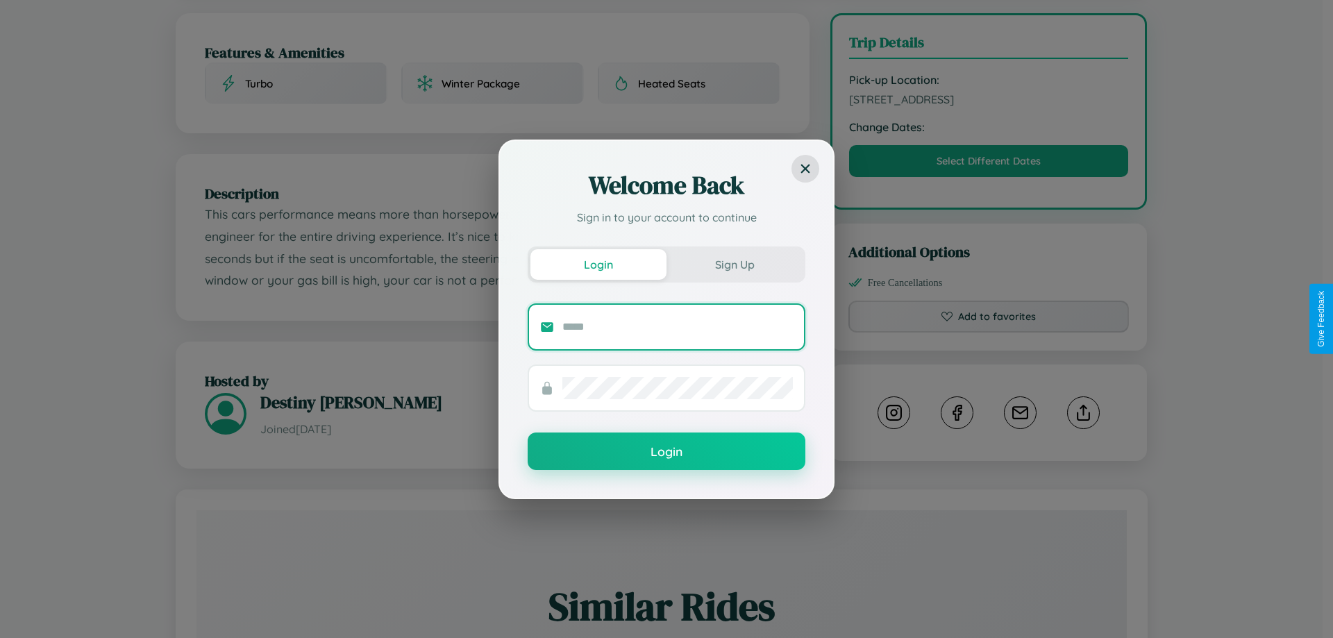
click at [677, 326] on input "text" at bounding box center [677, 327] width 230 height 22
type input "**********"
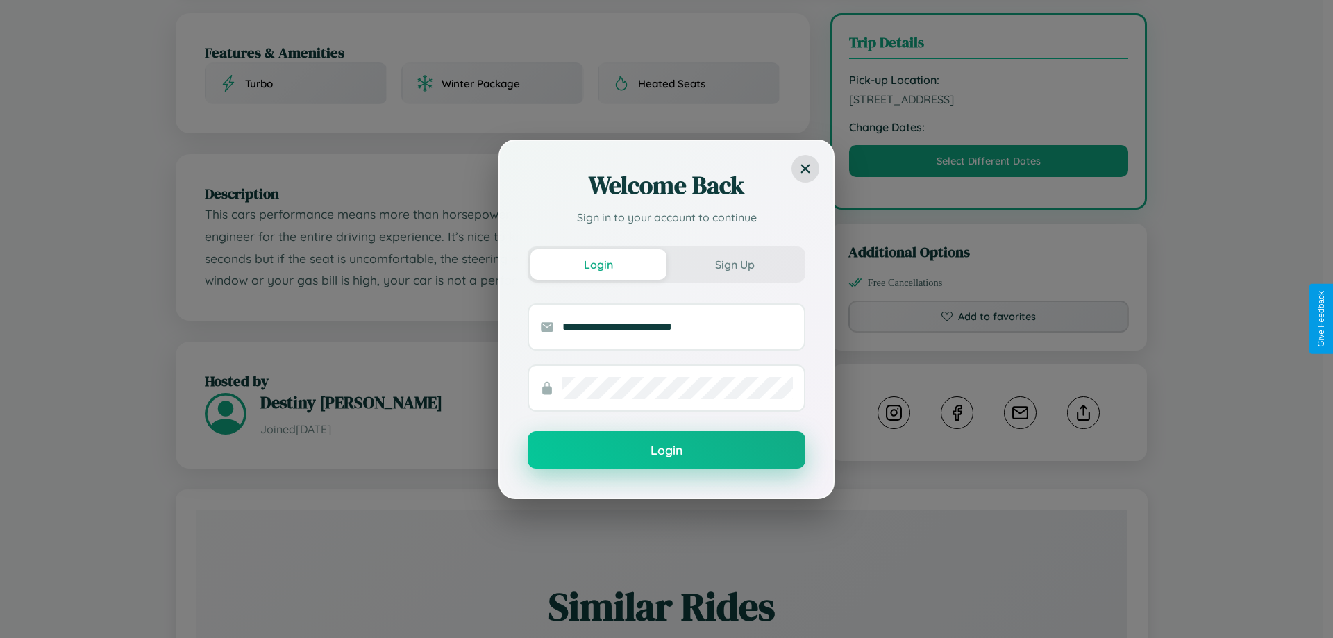
click at [666, 451] on button "Login" at bounding box center [667, 449] width 278 height 37
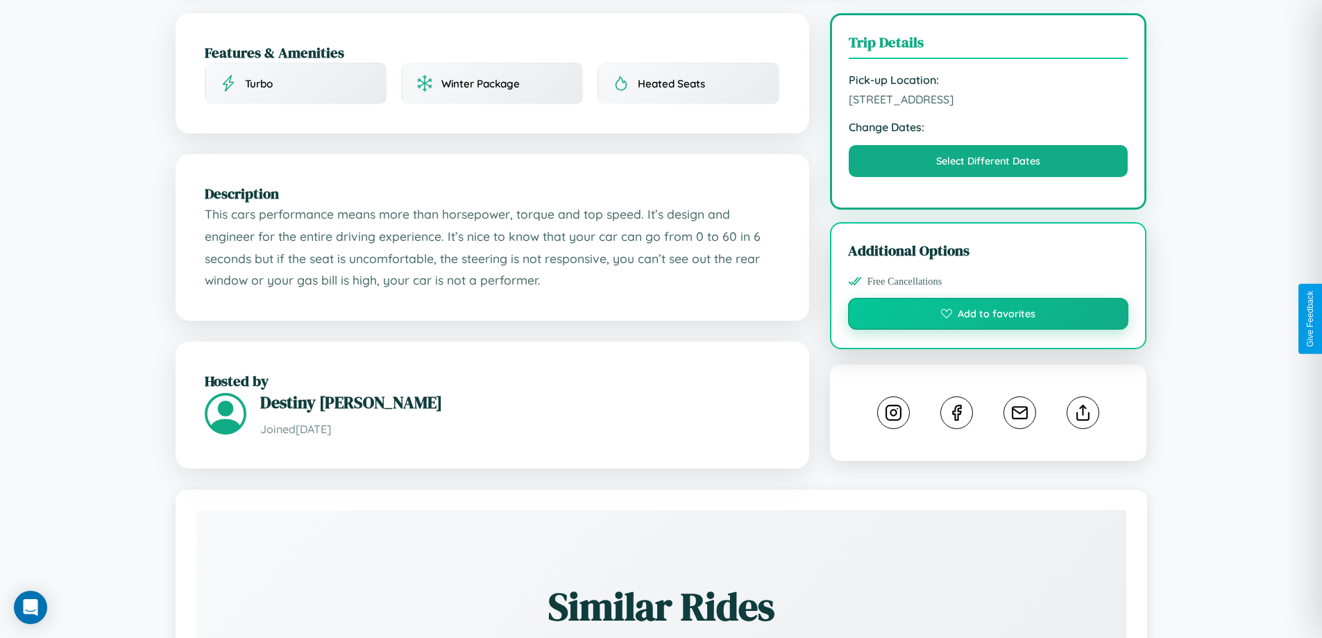
click at [988, 316] on button "Add to favorites" at bounding box center [988, 314] width 281 height 32
